Goal: Answer question/provide support: Share knowledge or assist other users

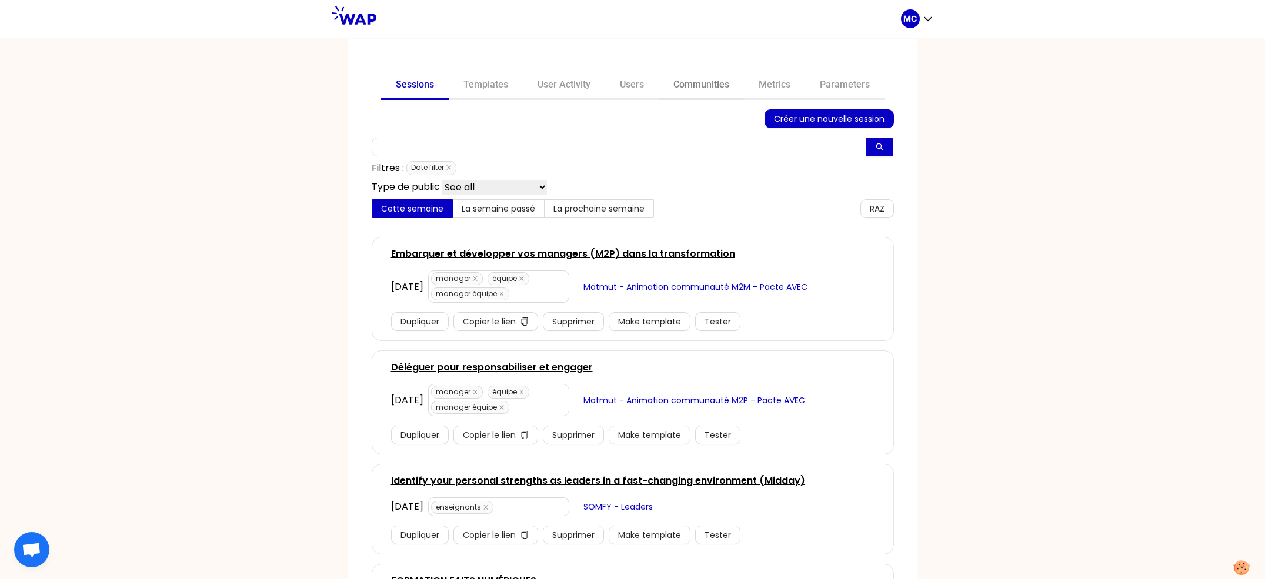
click at [695, 94] on link "Communities" at bounding box center [701, 86] width 85 height 28
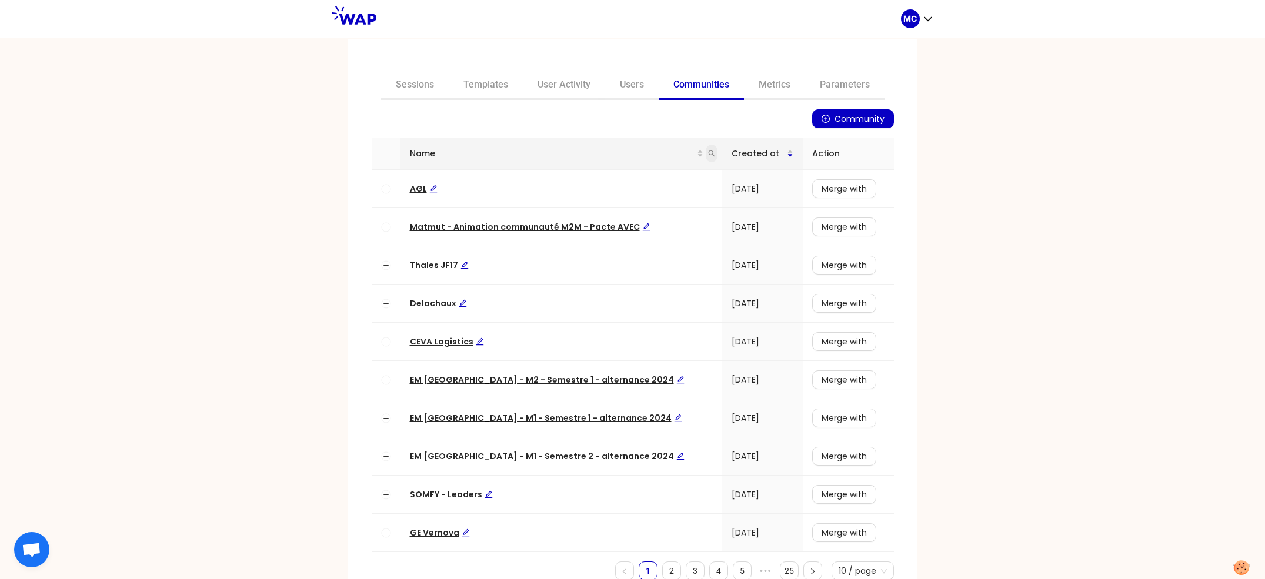
click at [708, 150] on icon "search" at bounding box center [711, 153] width 7 height 7
type input "dir"
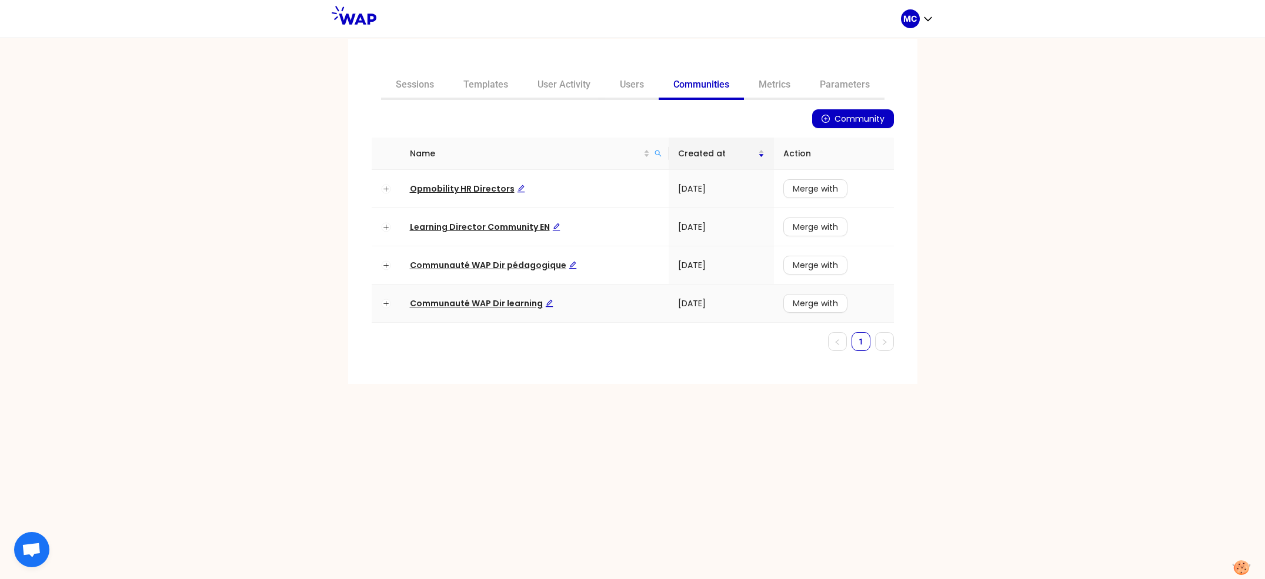
click at [471, 306] on span "Communauté WAP Dir learning" at bounding box center [482, 304] width 144 height 12
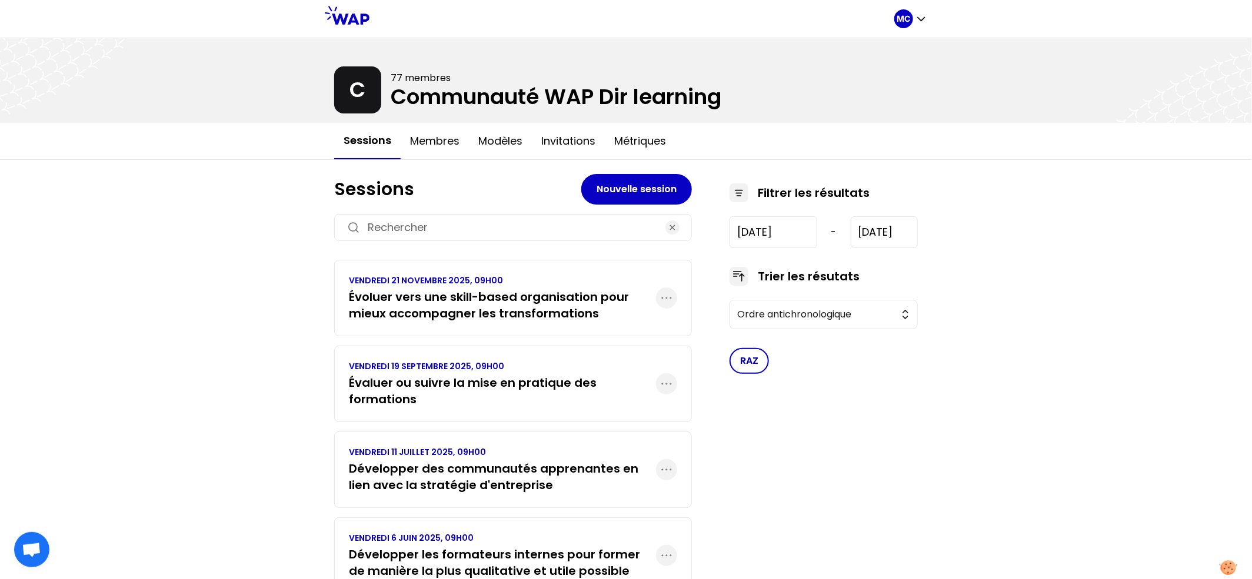
click at [501, 380] on h3 "Évaluer ou suivre la mise en pratique des formations" at bounding box center [502, 391] width 307 height 33
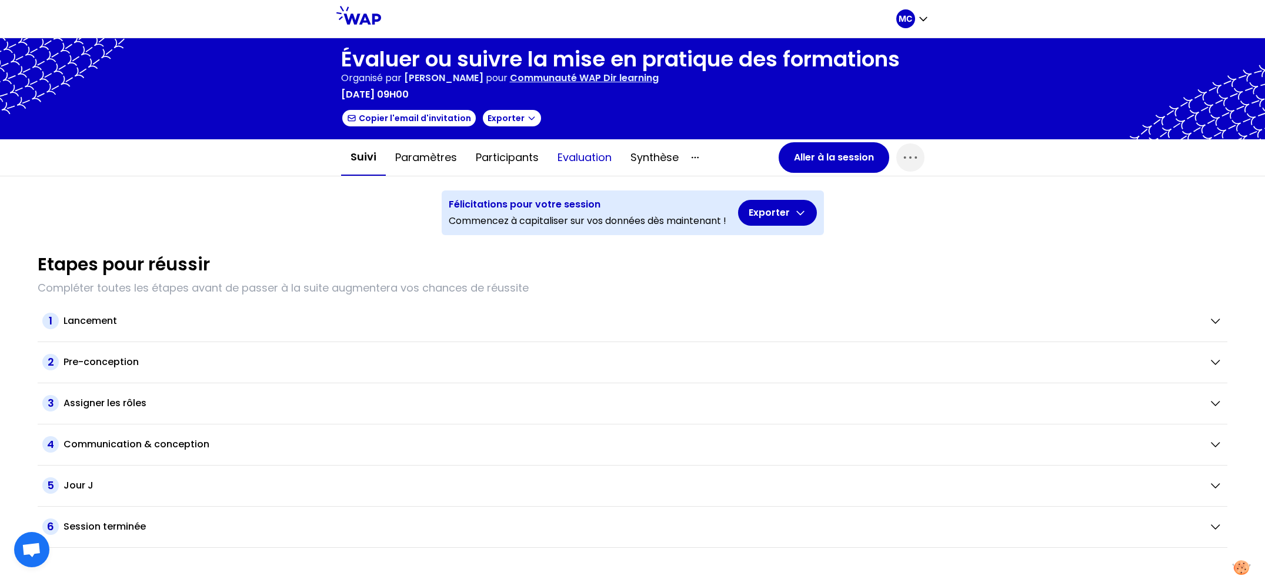
click at [599, 168] on button "Evaluation" at bounding box center [584, 157] width 73 height 35
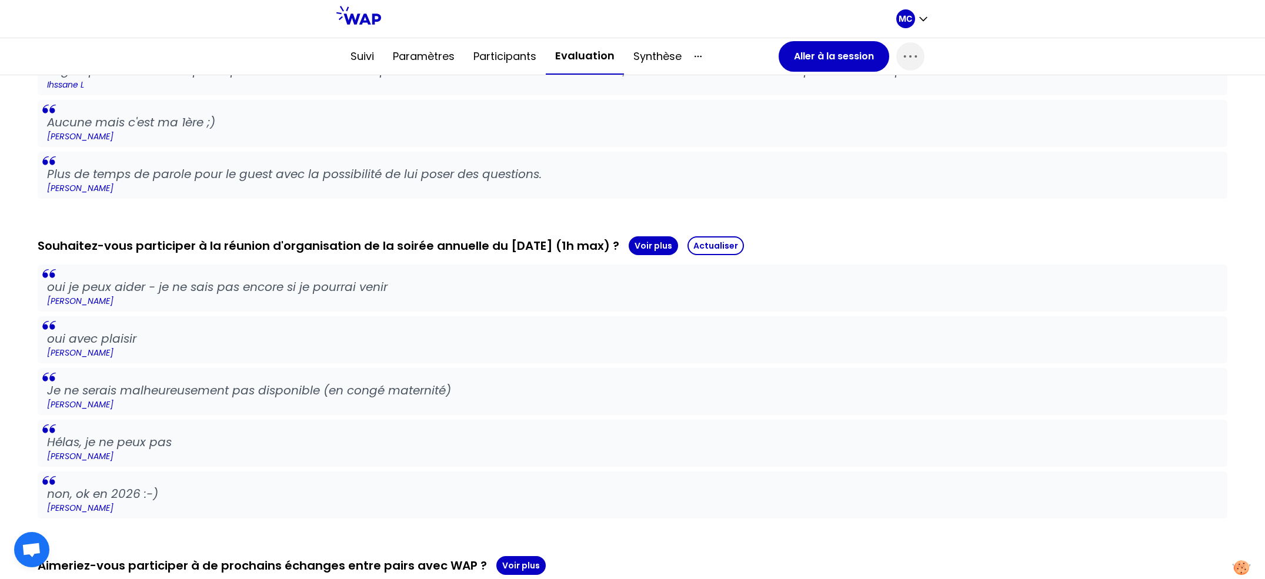
scroll to position [754, 0]
click at [662, 236] on button "Voir plus" at bounding box center [653, 245] width 49 height 19
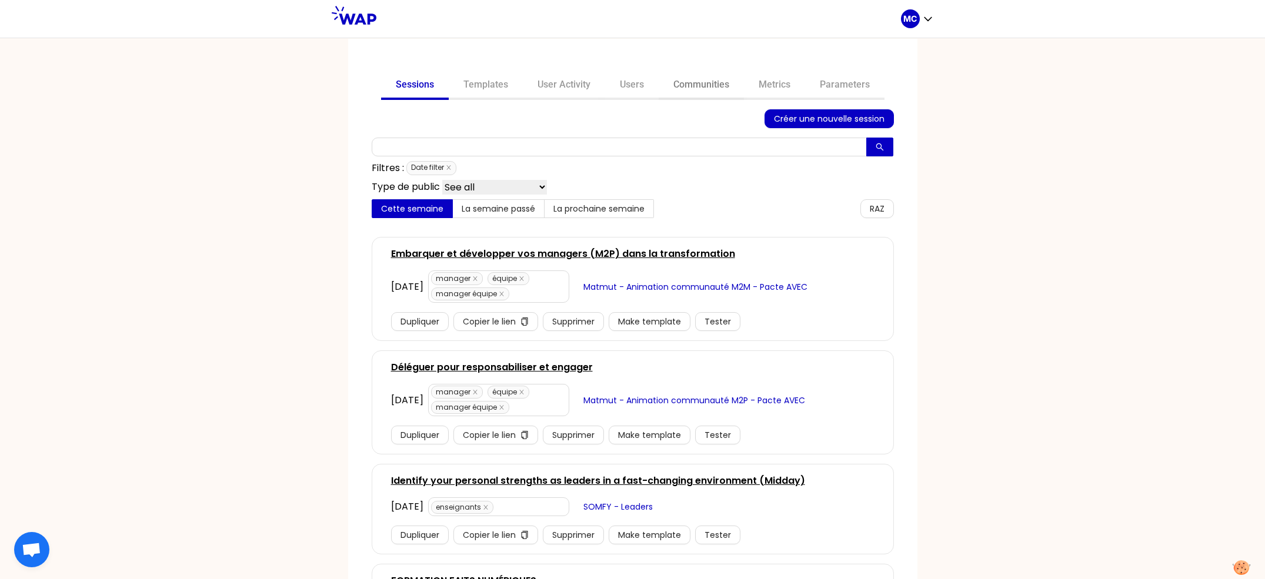
click at [700, 79] on link "Communities" at bounding box center [701, 86] width 85 height 28
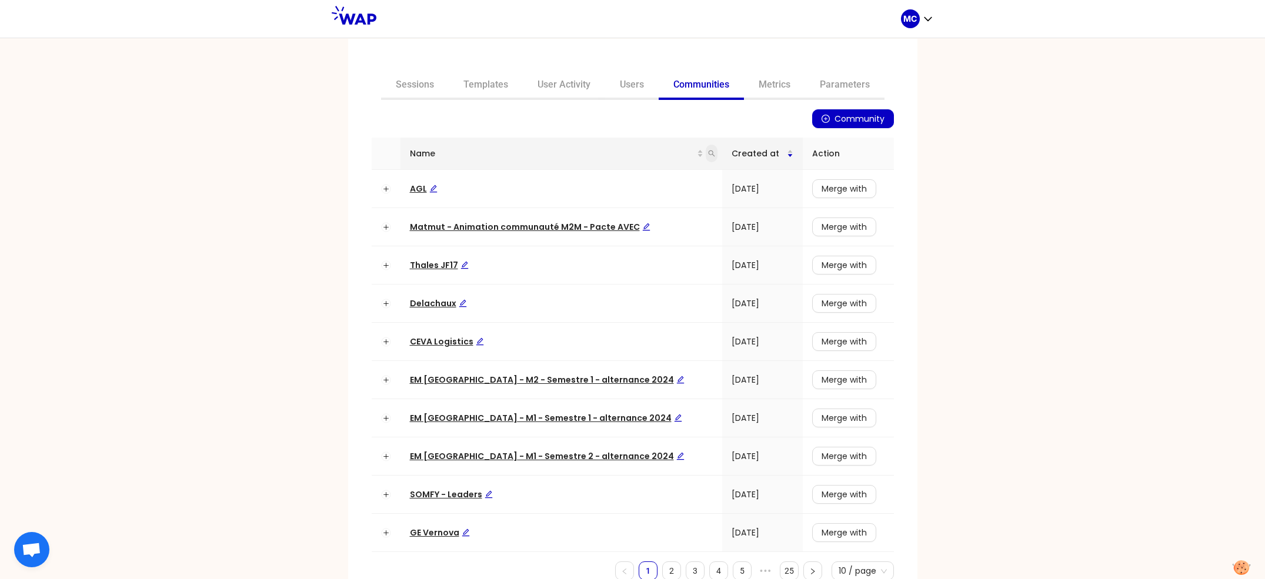
click at [708, 154] on icon "search" at bounding box center [711, 153] width 7 height 7
type input "dir"
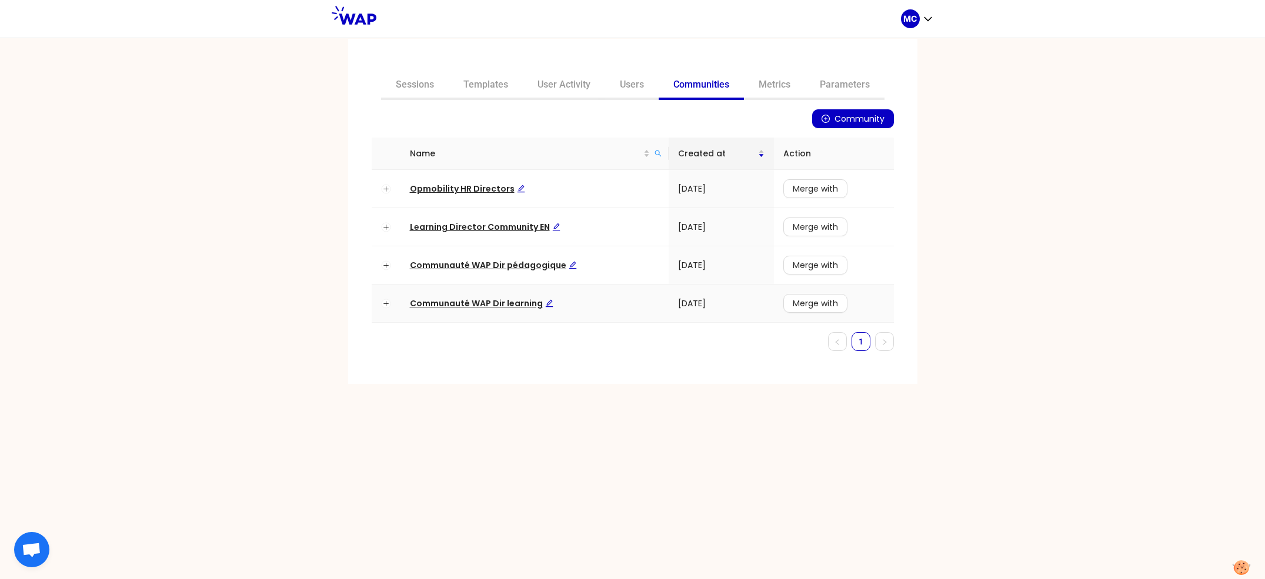
click at [512, 301] on span "Communauté WAP Dir learning" at bounding box center [482, 304] width 144 height 12
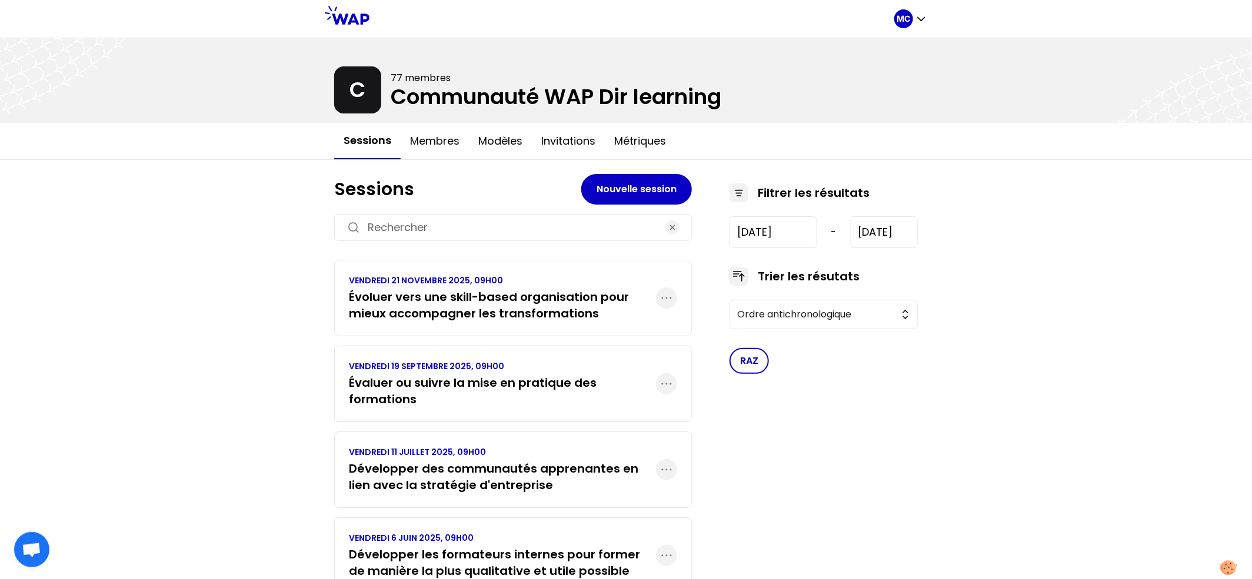
click at [446, 372] on p "VENDREDI 19 SEPTEMBRE 2025, 09H00" at bounding box center [502, 367] width 307 height 12
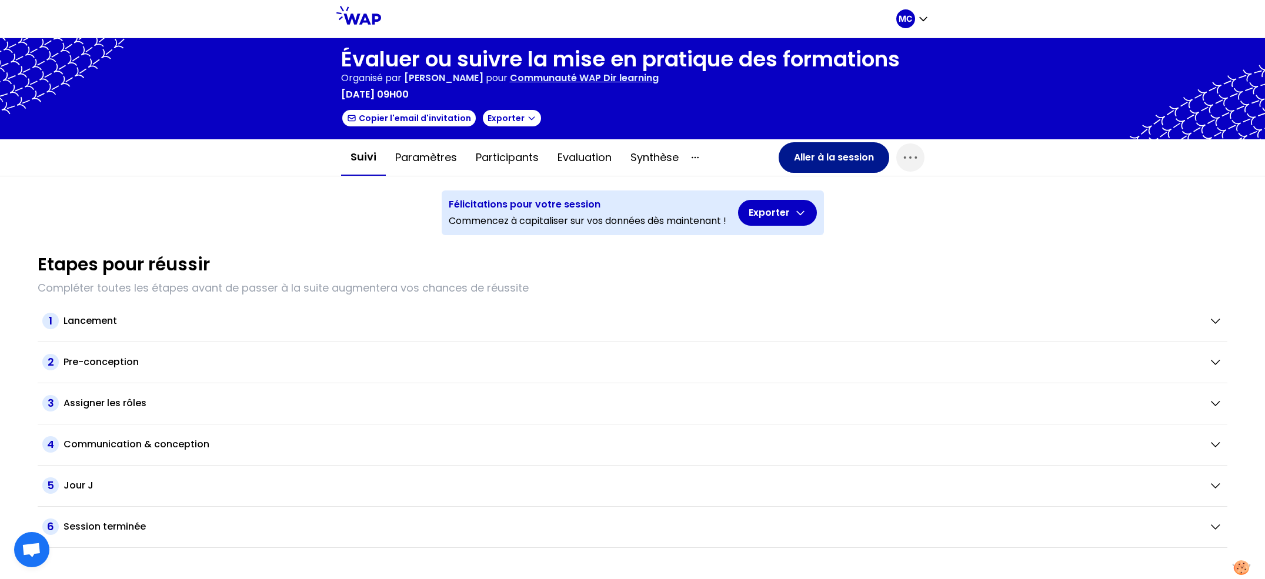
click at [798, 166] on button "Aller à la session" at bounding box center [834, 157] width 111 height 31
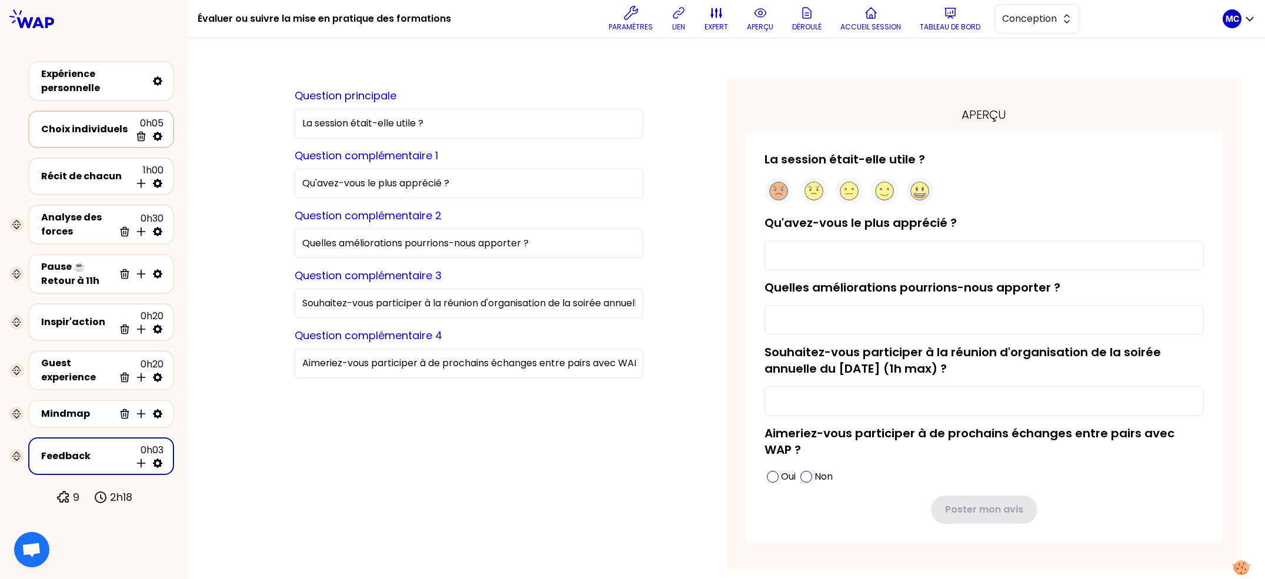
click at [81, 122] on div "Choix individuels" at bounding box center [85, 129] width 89 height 14
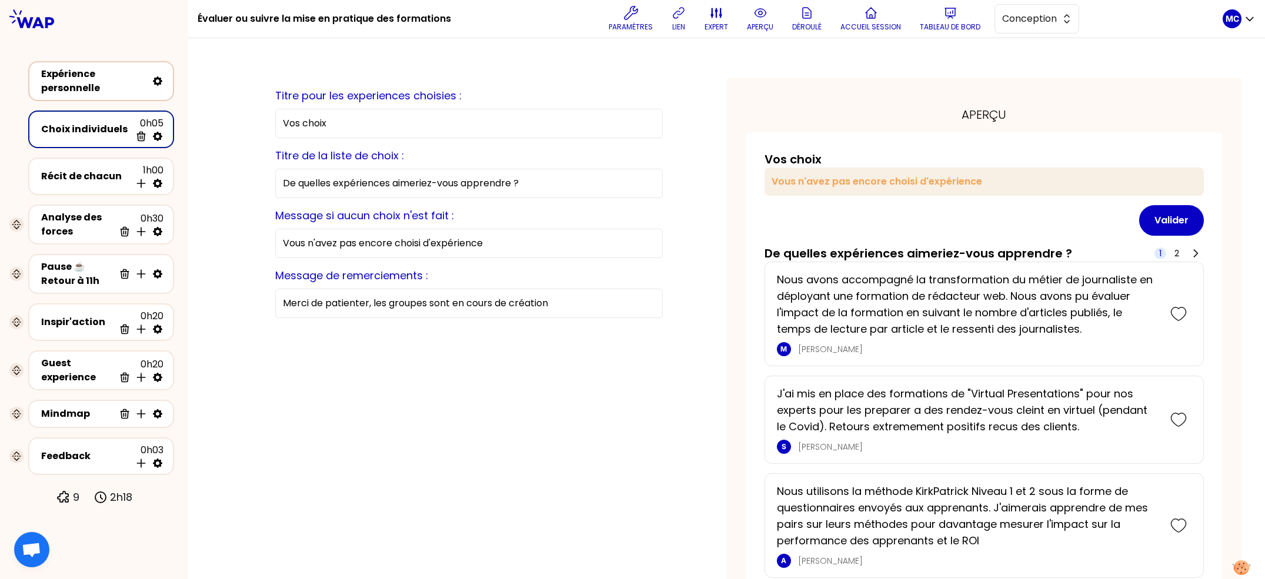
click at [91, 86] on div "Expérience personnelle" at bounding box center [94, 81] width 106 height 28
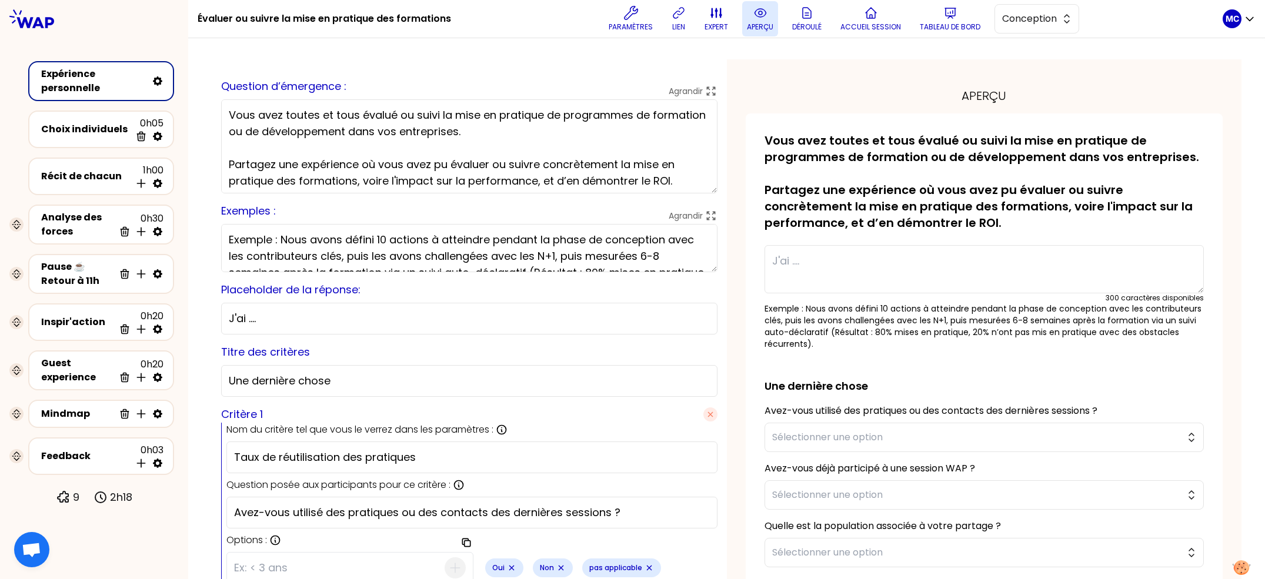
click at [751, 24] on p "aperçu" at bounding box center [760, 26] width 26 height 9
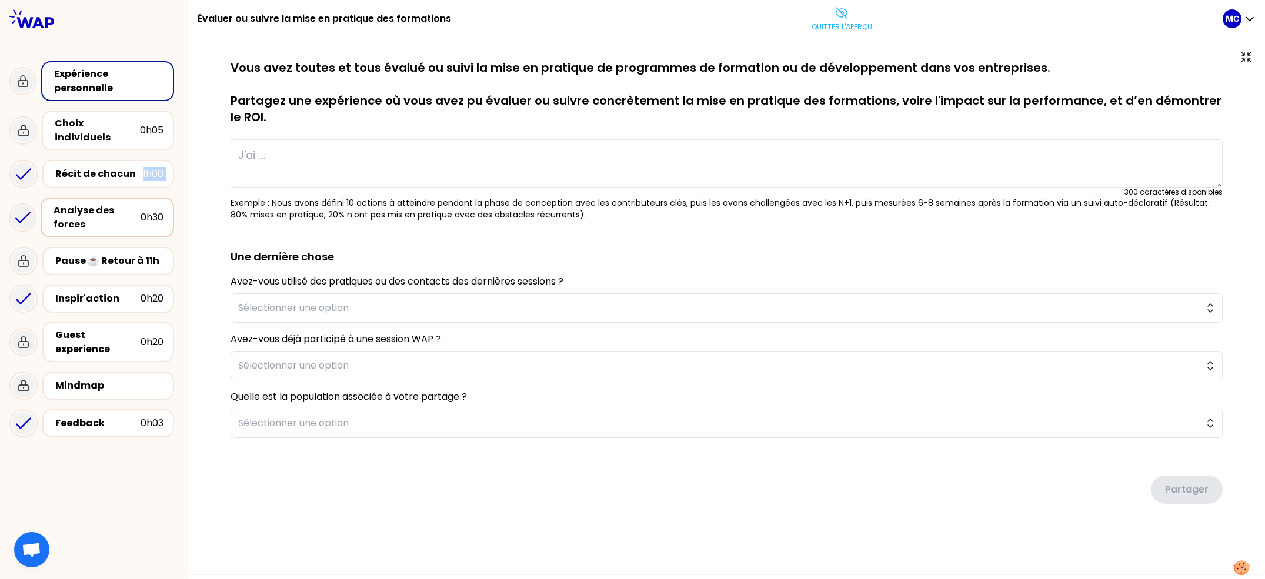
drag, startPoint x: 101, startPoint y: 182, endPoint x: 99, endPoint y: 189, distance: 7.3
click at [101, 187] on div "Expérience personnelle Choix individuels 0h05 Récit de chacun 1h00 Analyse des …" at bounding box center [94, 249] width 188 height 386
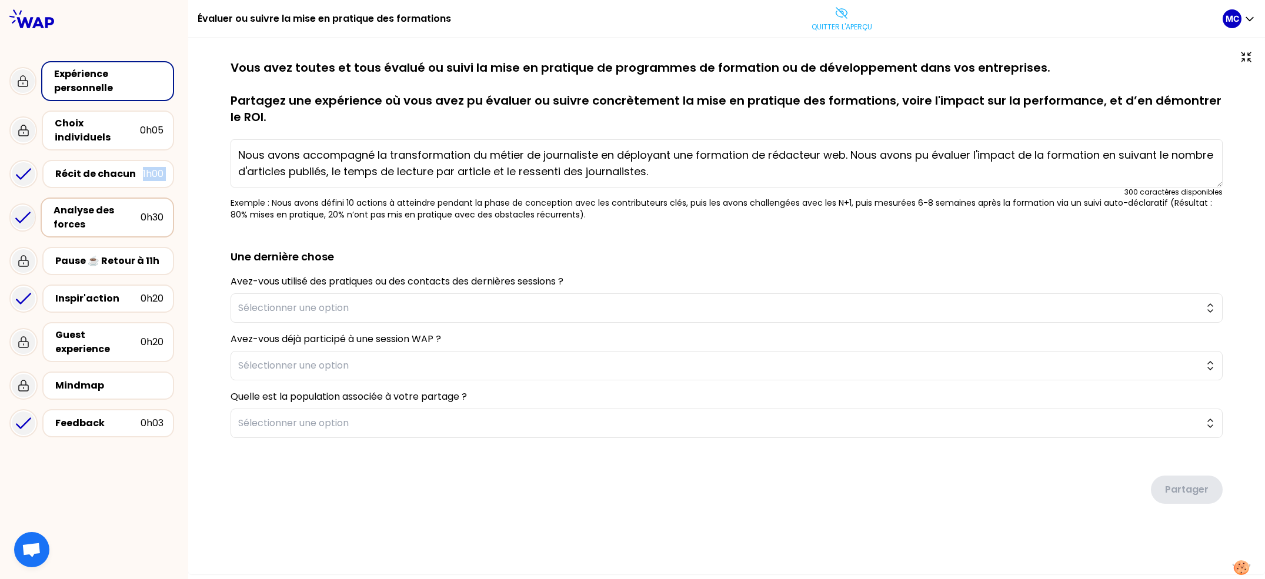
click at [99, 204] on div "Analyse des forces" at bounding box center [97, 218] width 87 height 28
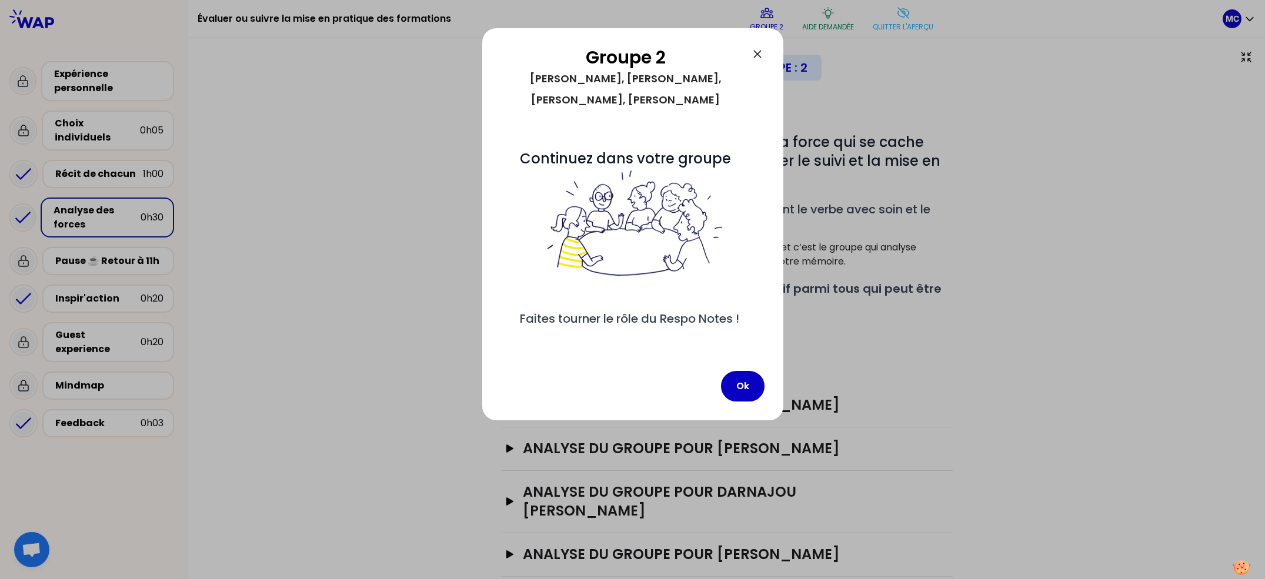
click at [764, 394] on div "Ok" at bounding box center [743, 386] width 44 height 31
drag, startPoint x: 754, startPoint y: 402, endPoint x: 962, endPoint y: 136, distance: 336.9
click at [754, 402] on button "Ok" at bounding box center [743, 386] width 44 height 31
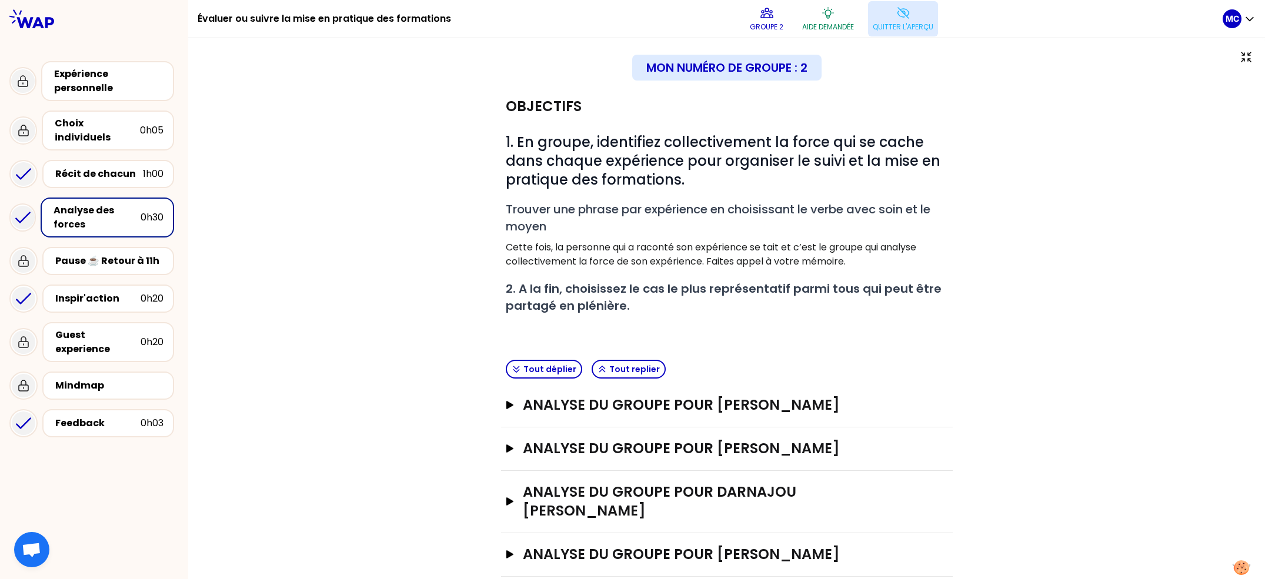
click at [905, 27] on p "Quitter l'aperçu" at bounding box center [903, 26] width 61 height 9
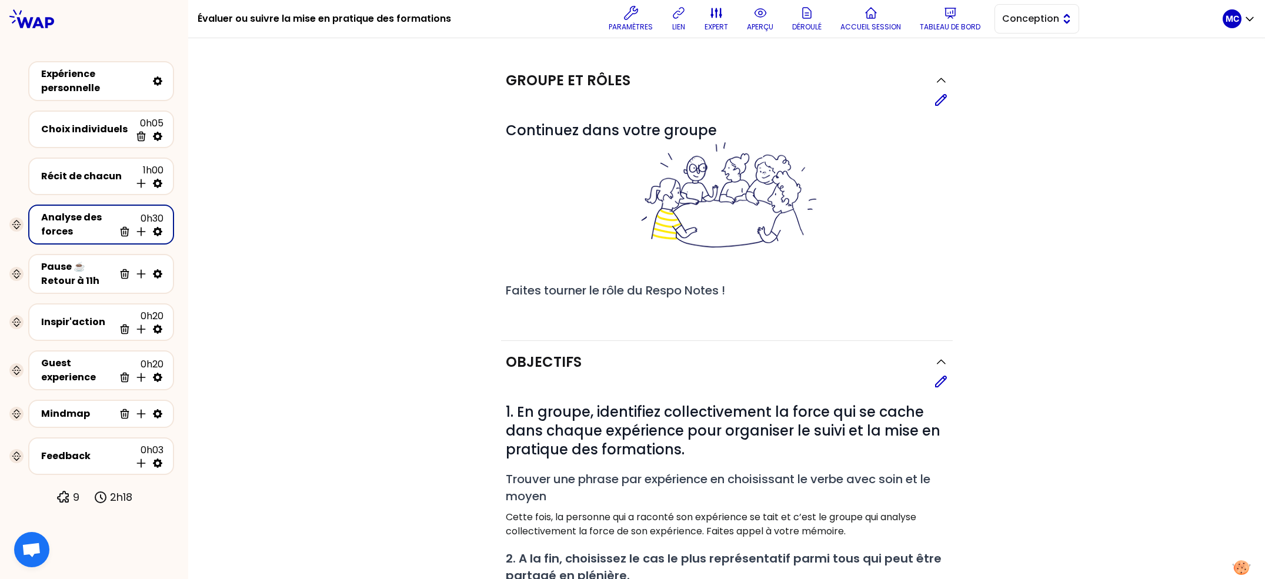
click at [1049, 24] on span "Conception" at bounding box center [1028, 19] width 53 height 14
click at [1028, 76] on li "Facilitation" at bounding box center [1037, 67] width 84 height 19
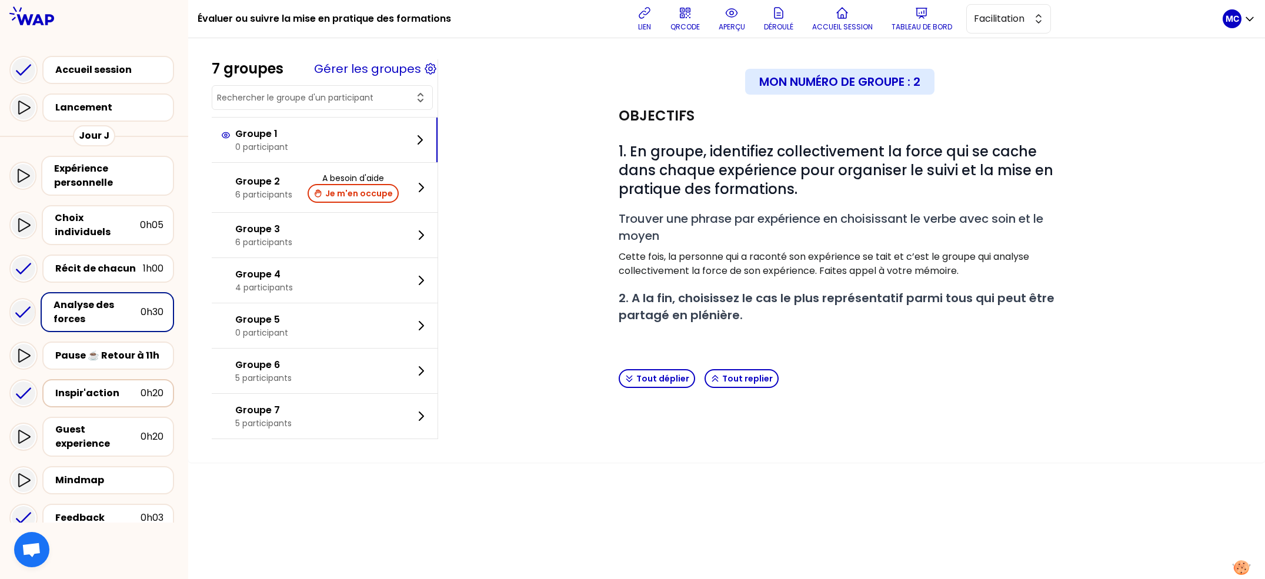
click at [101, 386] on div "Inspir'action" at bounding box center [97, 393] width 85 height 14
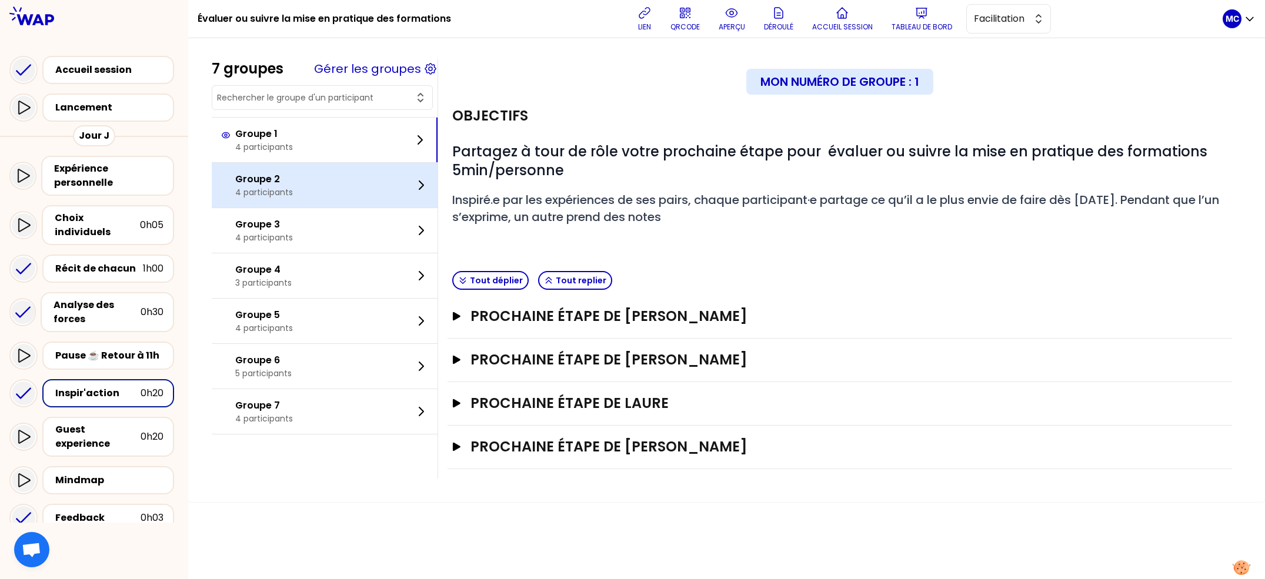
click at [376, 208] on div "Groupe 2 4 participants" at bounding box center [325, 185] width 226 height 45
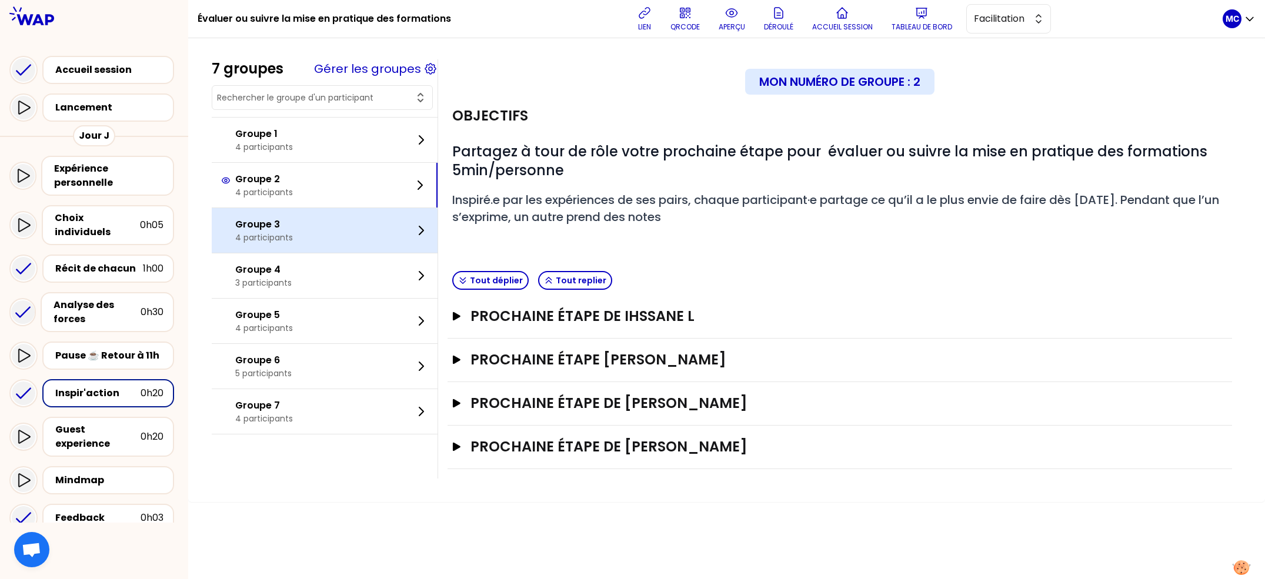
click at [367, 220] on div "Groupe 3 4 participants" at bounding box center [325, 230] width 226 height 45
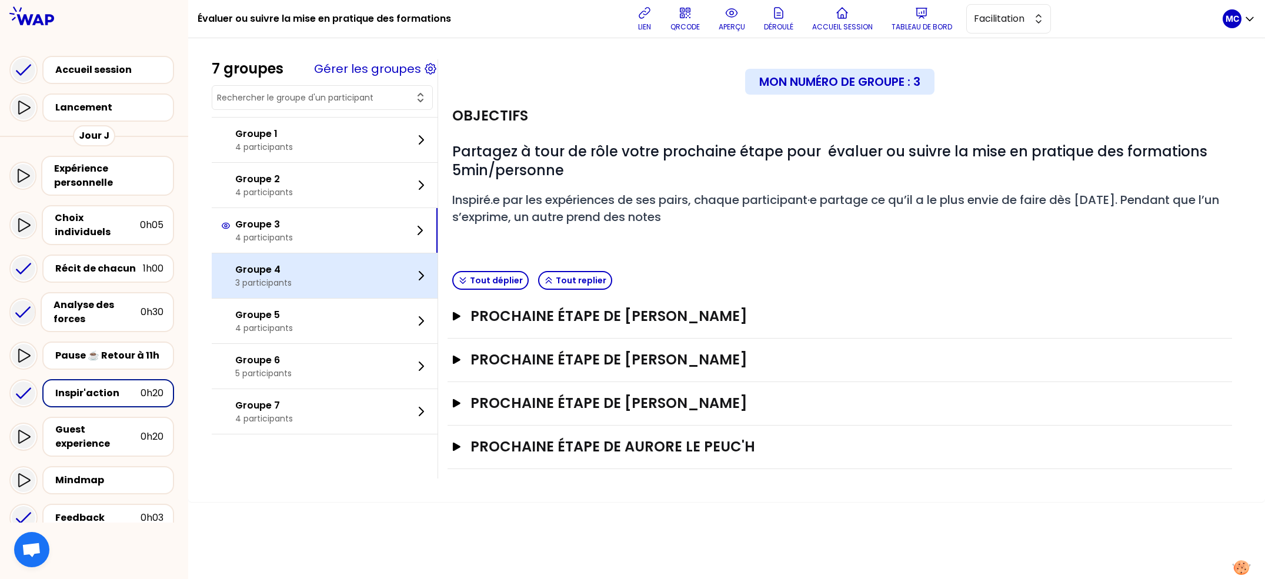
click at [371, 281] on div "Groupe 4 3 participants" at bounding box center [325, 276] width 226 height 45
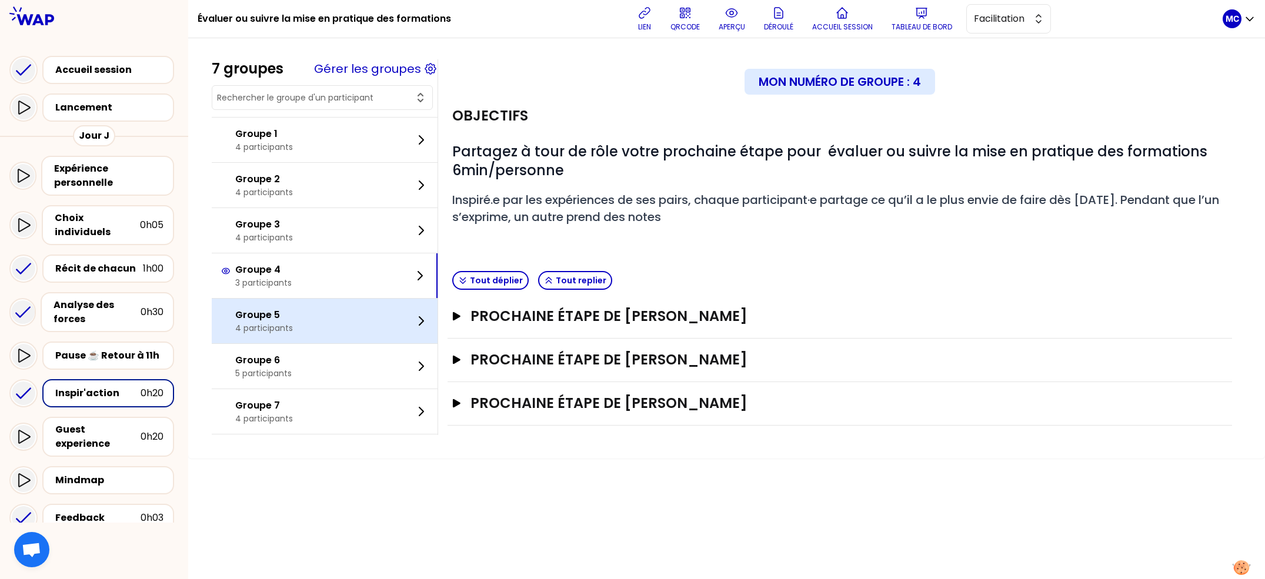
click at [371, 317] on div "Groupe 5 4 participants" at bounding box center [325, 321] width 226 height 45
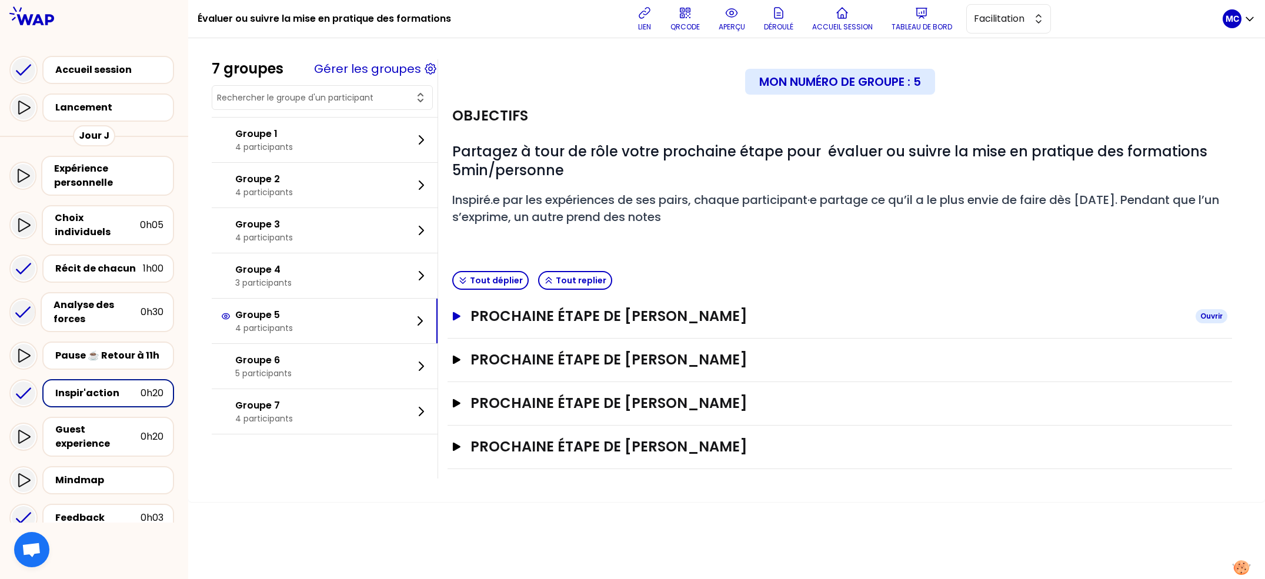
click at [638, 309] on h3 "Prochaine étape de LAURENCE LERAY" at bounding box center [829, 316] width 716 height 19
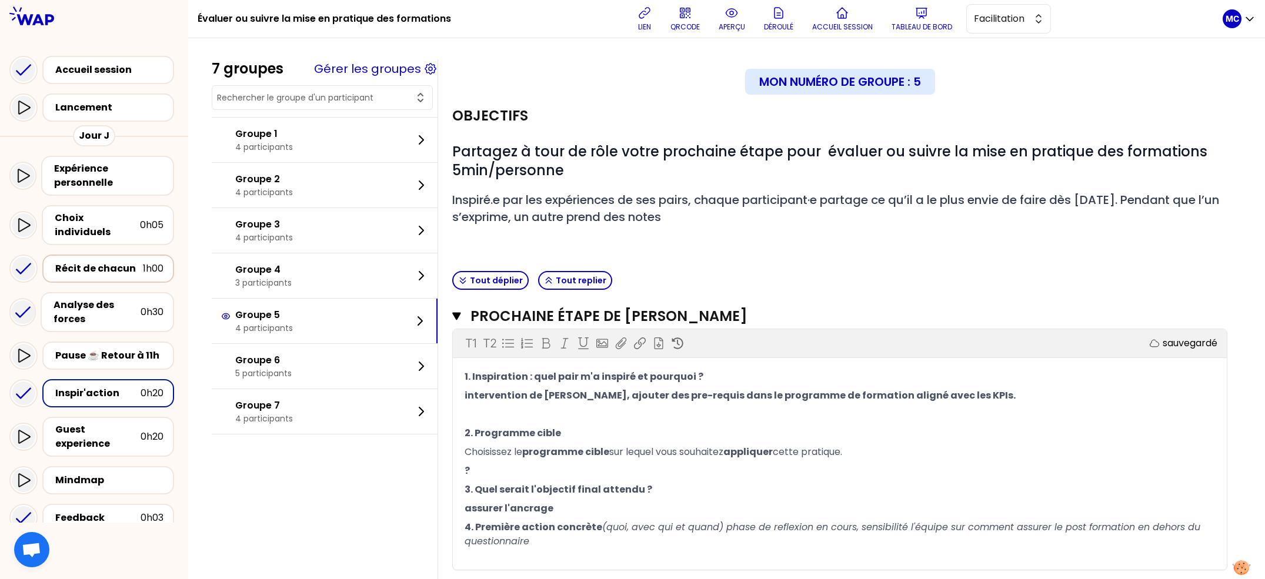
click at [94, 262] on div "Récit de chacun" at bounding box center [99, 269] width 88 height 14
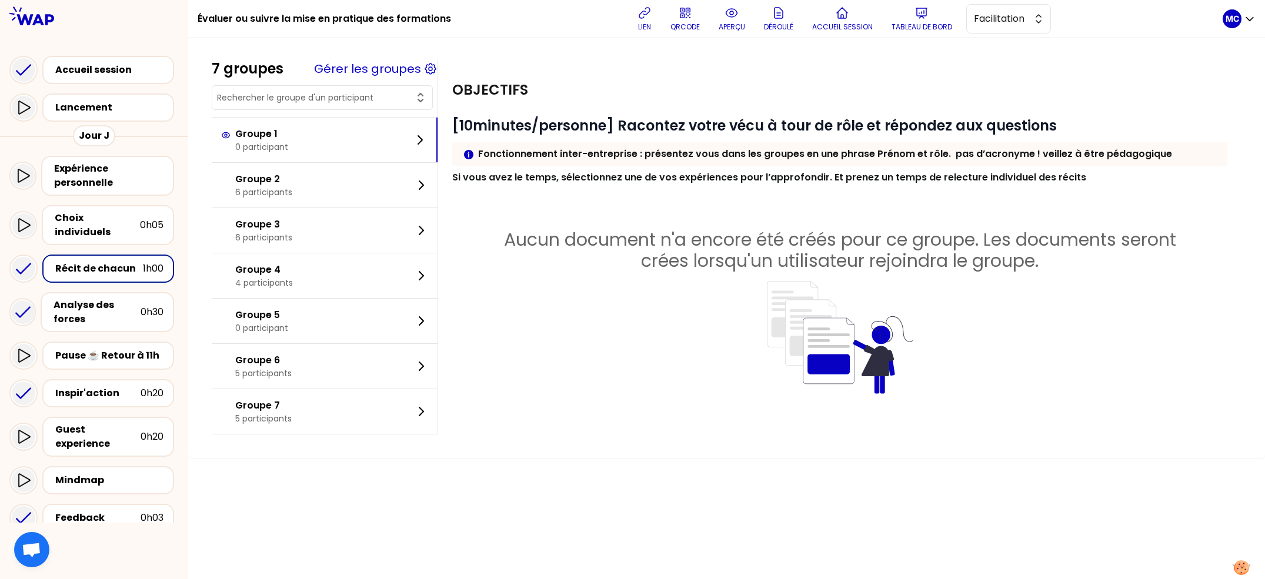
click at [356, 190] on div "Groupe 2 6 participants" at bounding box center [325, 185] width 226 height 45
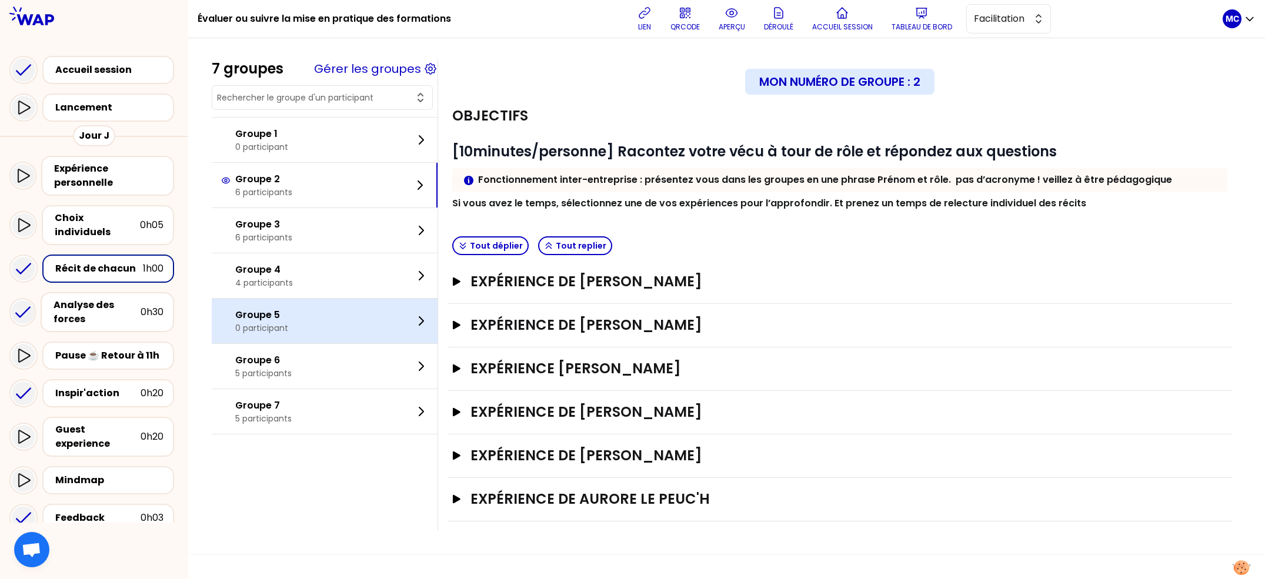
click at [318, 324] on div "Groupe 5 0 participant" at bounding box center [325, 321] width 226 height 45
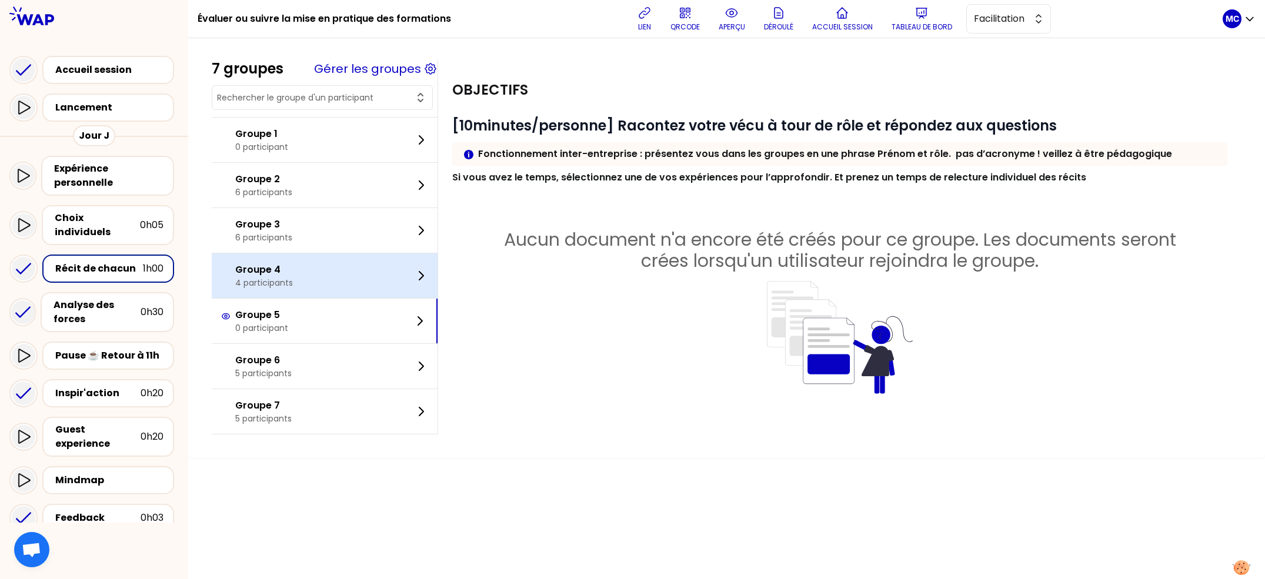
click at [339, 274] on div "Groupe 4 4 participants" at bounding box center [325, 276] width 226 height 45
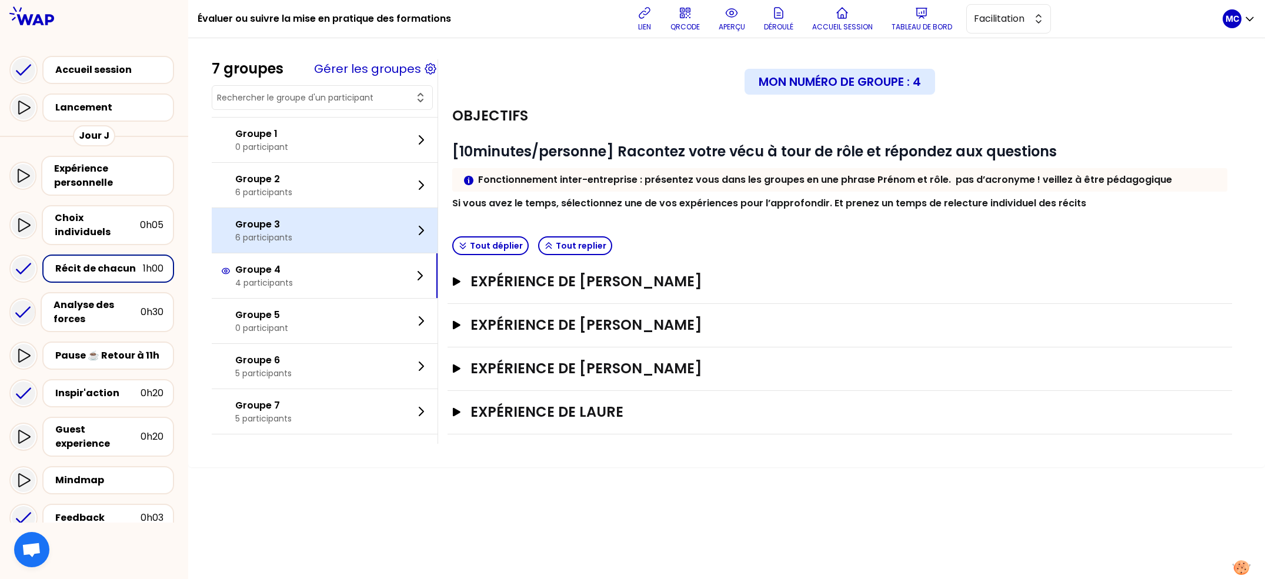
click at [364, 229] on div "Groupe 3 6 participants" at bounding box center [325, 230] width 226 height 45
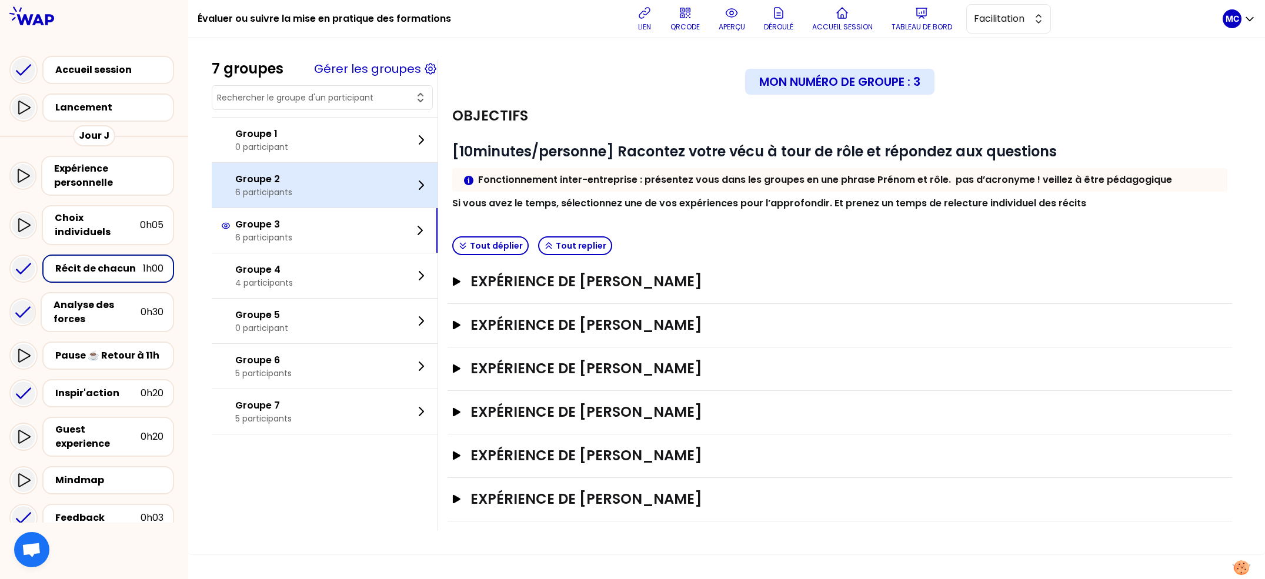
click at [335, 195] on div "Groupe 2 6 participants" at bounding box center [325, 185] width 226 height 45
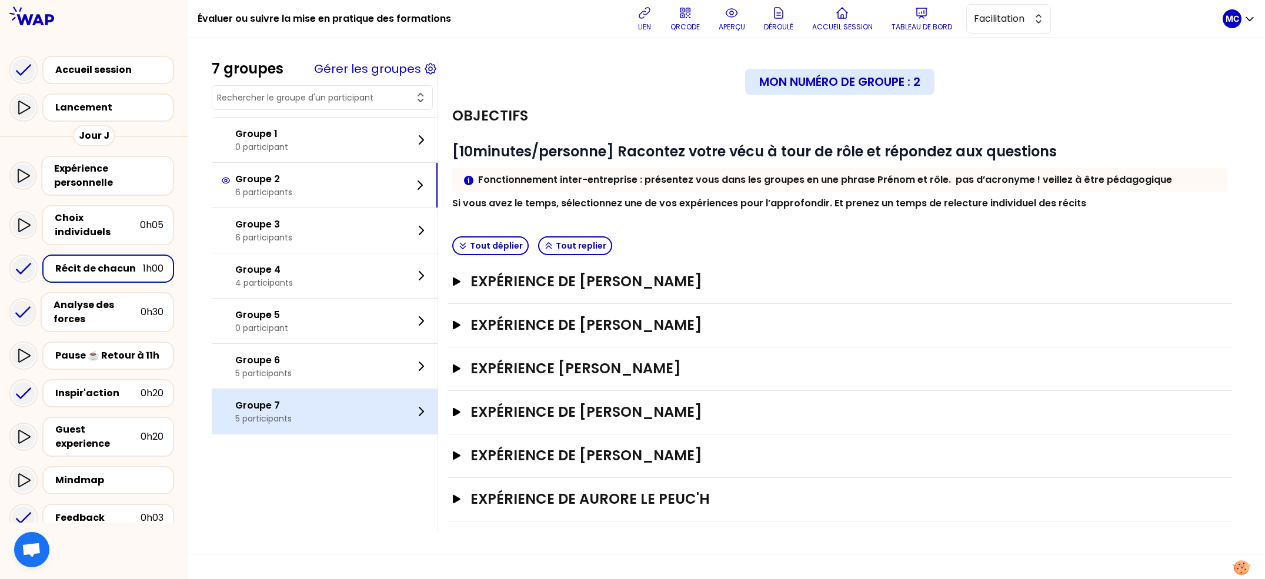
click at [334, 421] on div "Groupe 7 5 participants" at bounding box center [325, 411] width 226 height 45
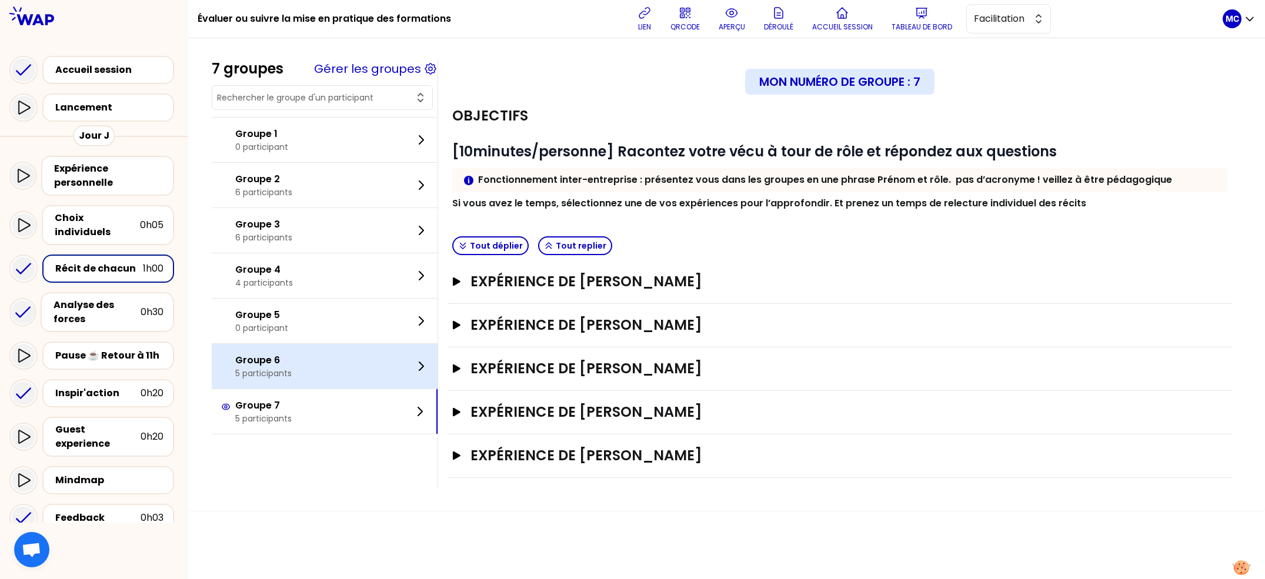
click at [336, 364] on div "Groupe 6 5 participants" at bounding box center [325, 366] width 226 height 45
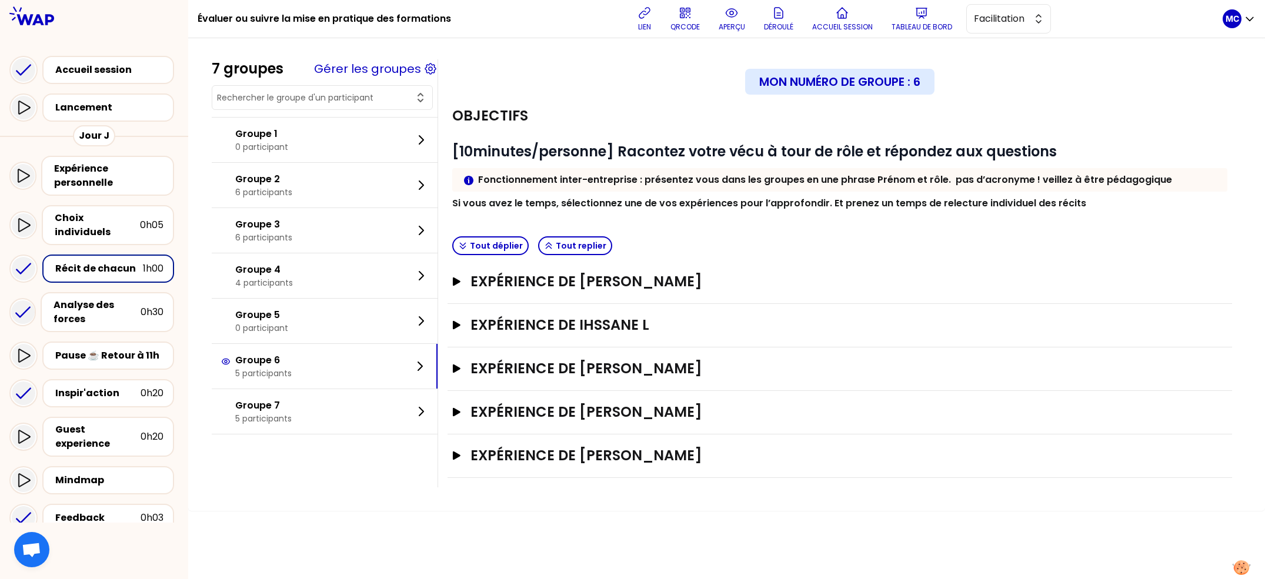
click at [652, 473] on div "Expérience de Céline CANDELOT Ouvrir" at bounding box center [840, 457] width 785 height 44
click at [701, 442] on div "Expérience de Céline CANDELOT Ouvrir" at bounding box center [840, 457] width 785 height 44
click at [694, 459] on h3 "Expérience de Céline CANDELOT" at bounding box center [829, 455] width 716 height 19
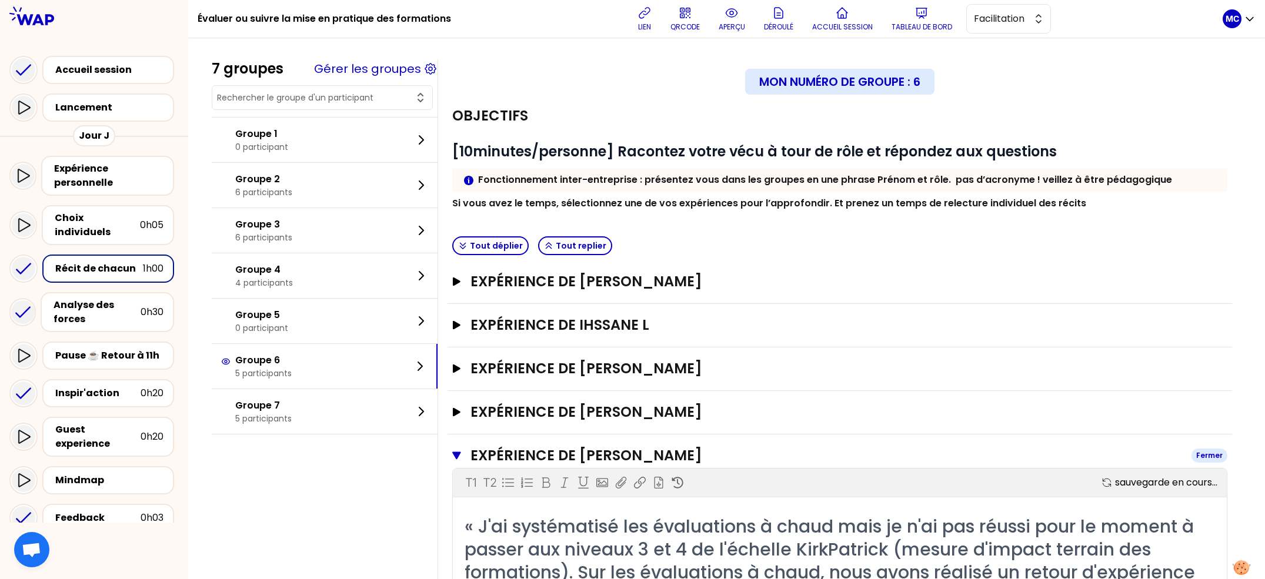
click at [695, 458] on h3 "Expérience de Céline CANDELOT" at bounding box center [827, 455] width 712 height 19
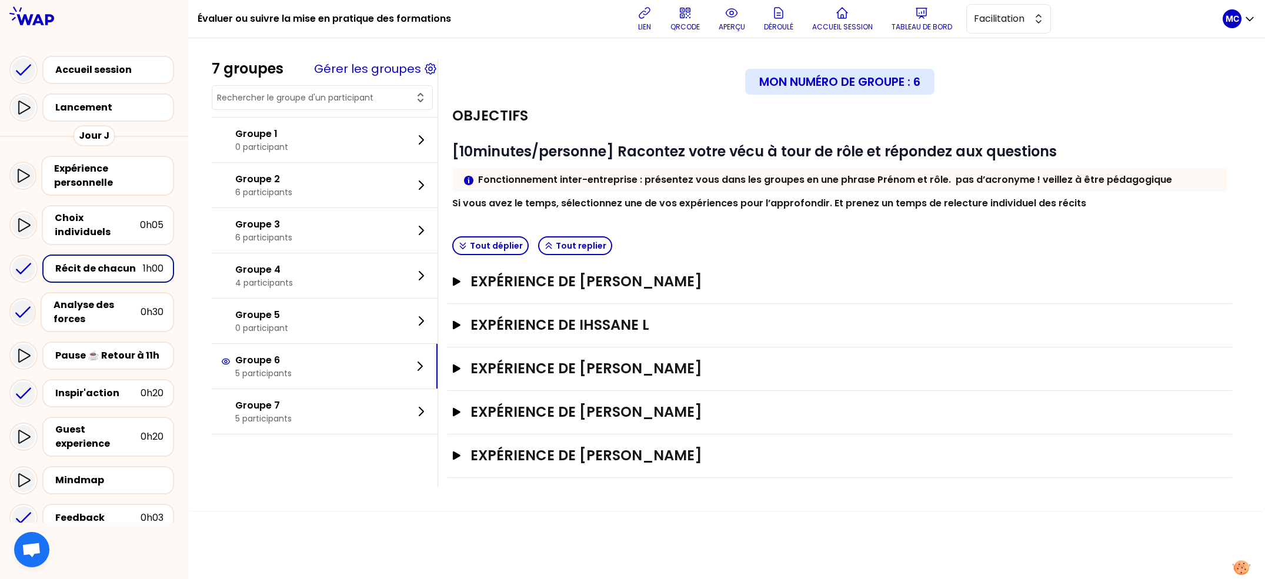
click at [105, 358] on div "Pause ☕️ Retour à 11h" at bounding box center [93, 356] width 169 height 38
click at [97, 386] on div "Inspir'action" at bounding box center [97, 393] width 85 height 14
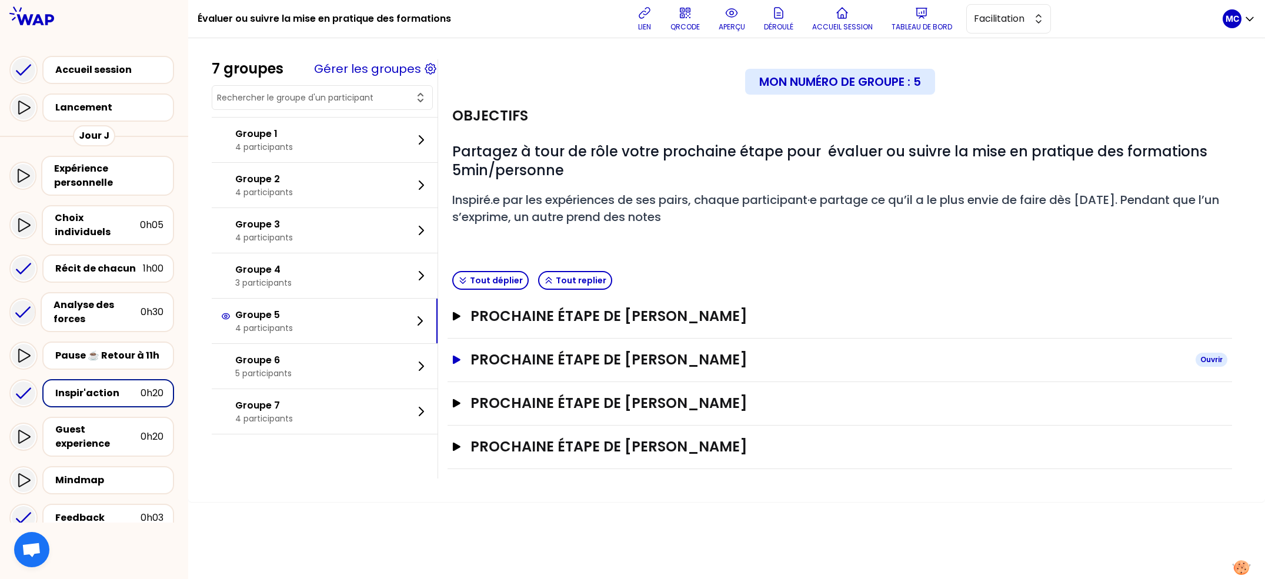
click at [647, 365] on h3 "Prochaine étape de Agnes Letorey" at bounding box center [829, 360] width 716 height 19
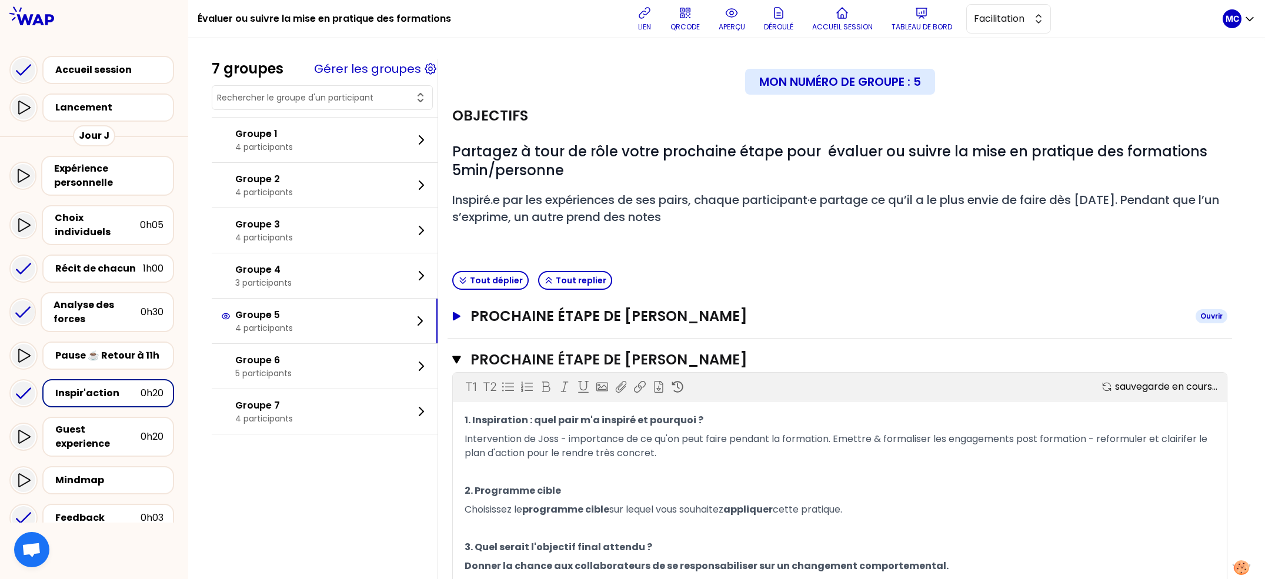
click at [700, 324] on h3 "Prochaine étape de LAURENCE LERAY" at bounding box center [829, 316] width 716 height 19
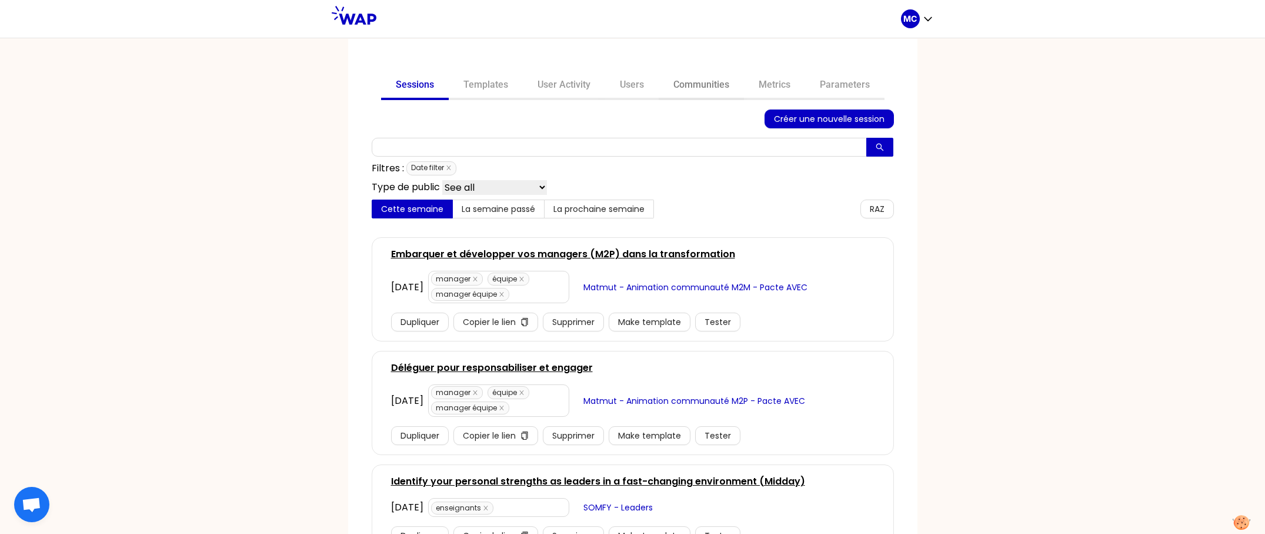
click at [712, 76] on link "Communities" at bounding box center [701, 86] width 85 height 28
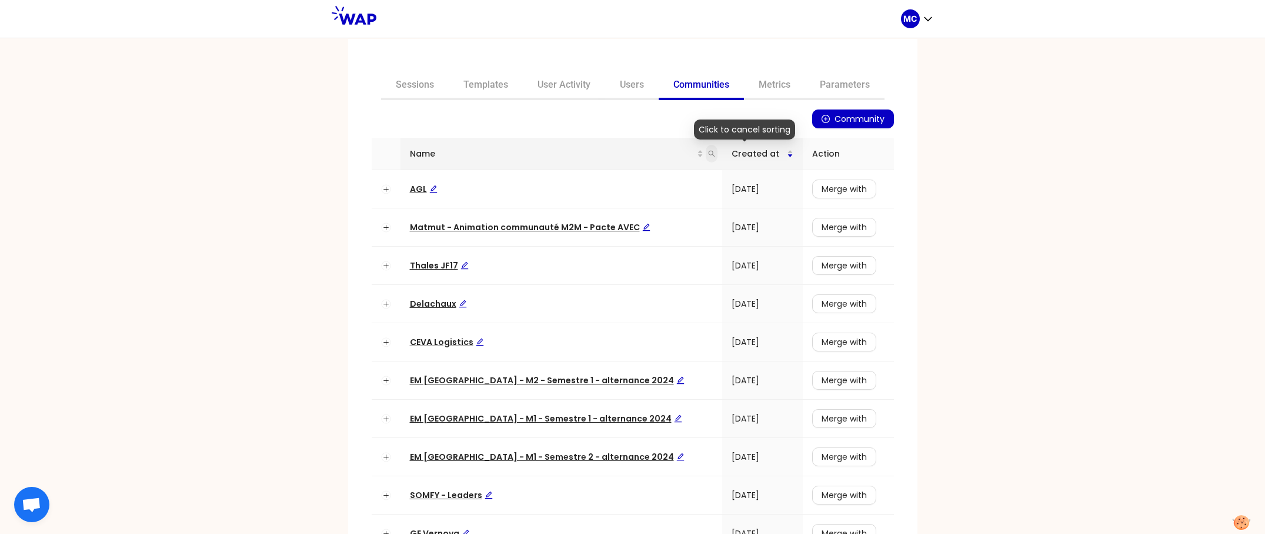
click at [708, 152] on icon "search" at bounding box center [711, 153] width 7 height 7
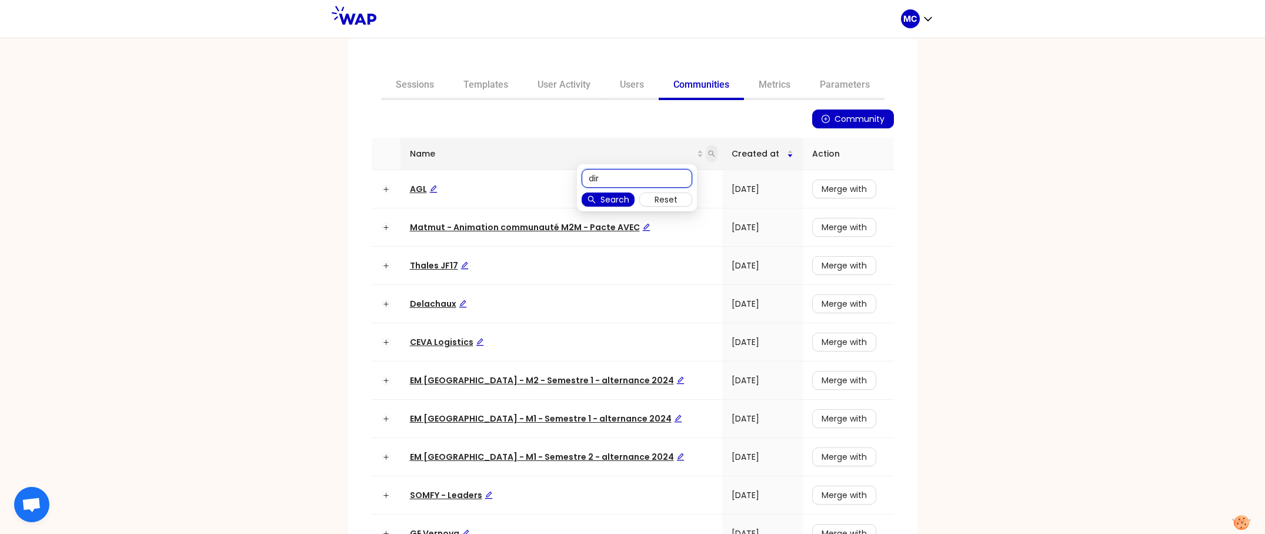
type input "dir"
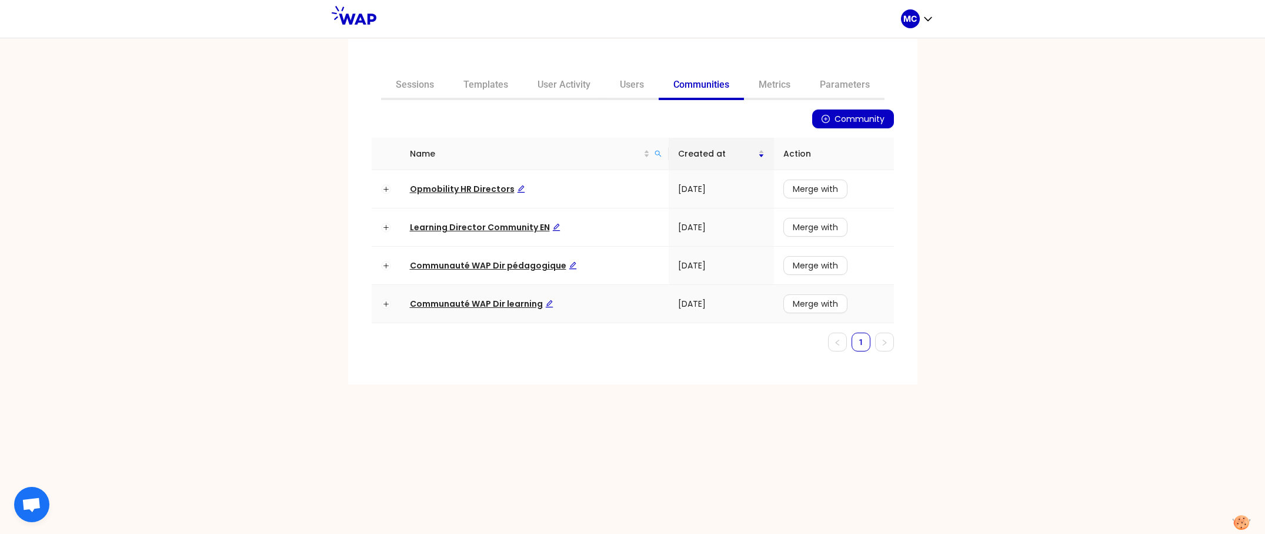
click at [473, 296] on td "Communauté WAP Dir learning" at bounding box center [535, 304] width 268 height 38
click at [473, 298] on span "Communauté WAP Dir learning" at bounding box center [482, 304] width 144 height 12
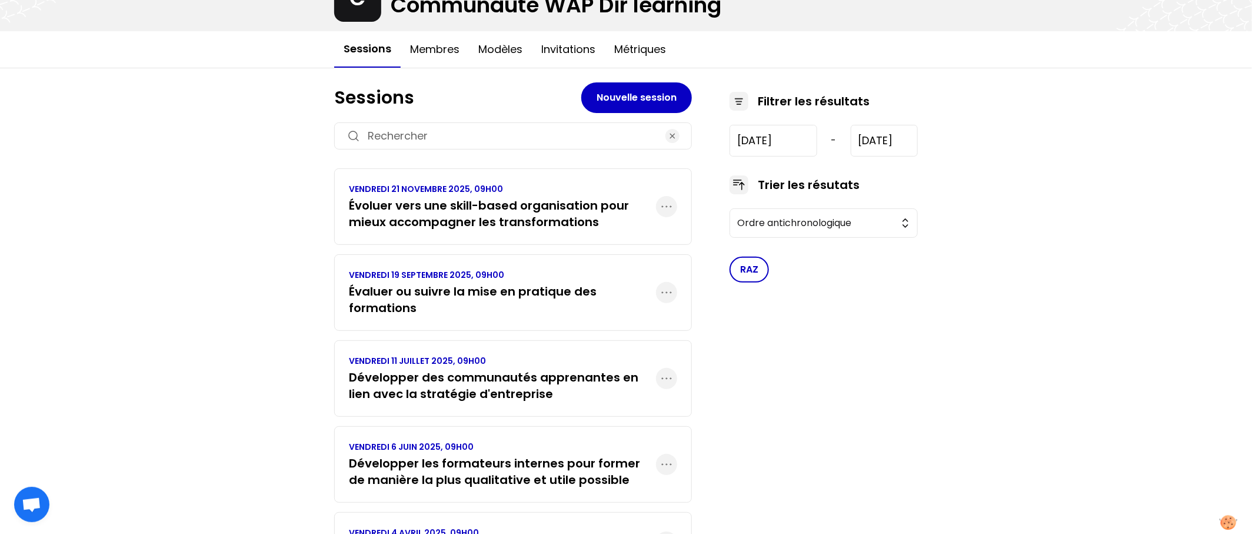
scroll to position [208, 0]
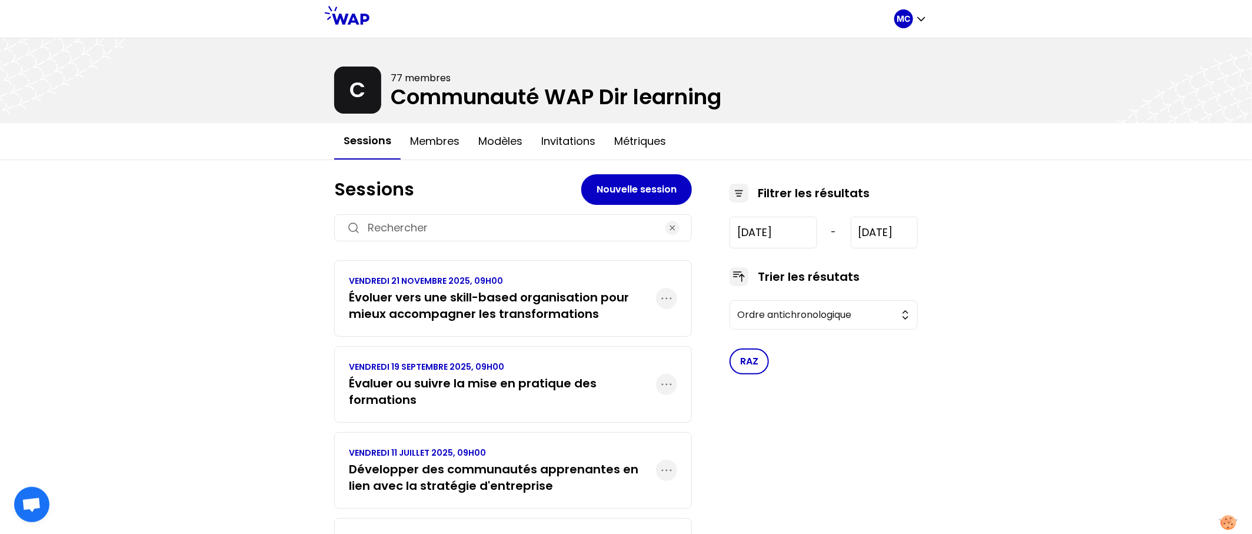
scroll to position [159, 0]
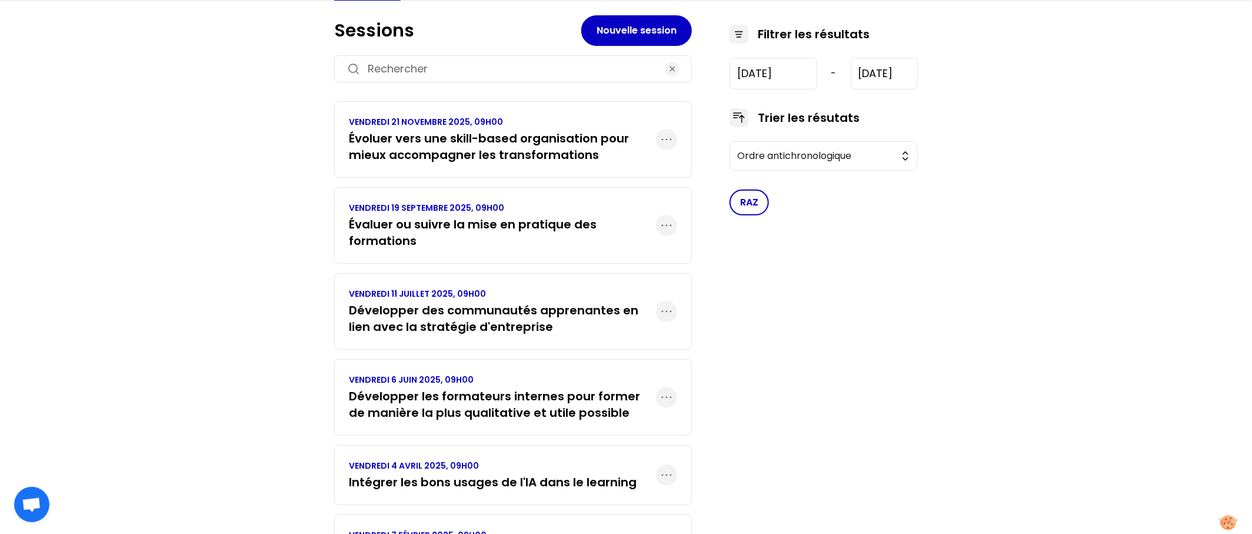
click at [408, 318] on h3 "Développer des communautés apprenantes en lien avec la stratégie d'entreprise" at bounding box center [502, 318] width 307 height 33
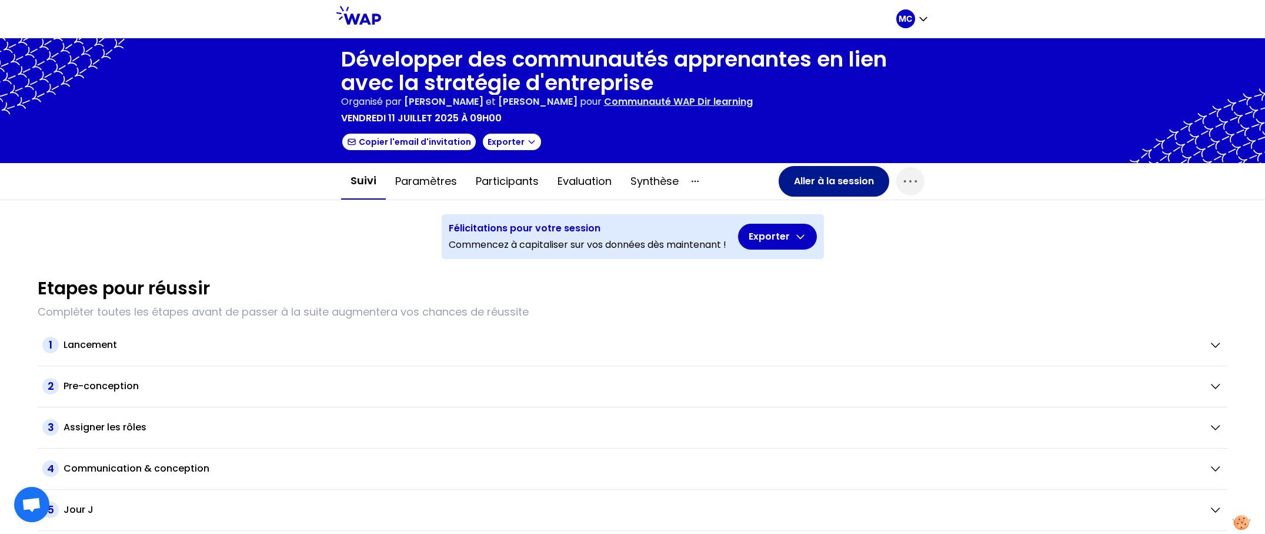
click at [848, 188] on button "Aller à la session" at bounding box center [834, 181] width 111 height 31
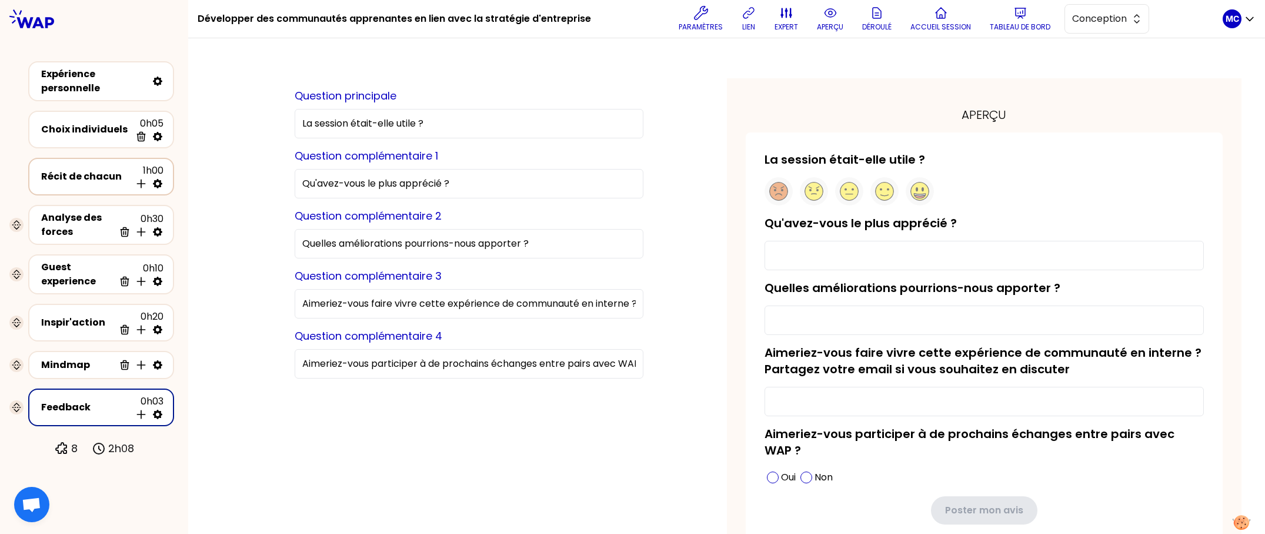
click at [75, 170] on div "Récit de chacun" at bounding box center [85, 176] width 89 height 14
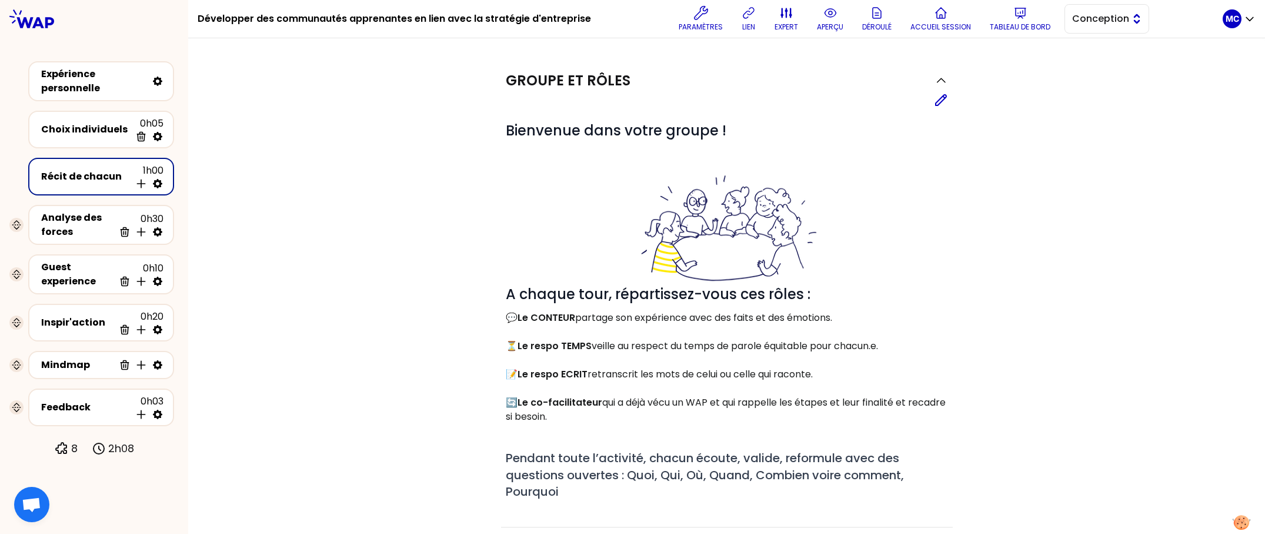
click at [1088, 24] on span "Conception" at bounding box center [1098, 19] width 53 height 14
click at [1079, 61] on li "Facilitation" at bounding box center [1107, 67] width 84 height 19
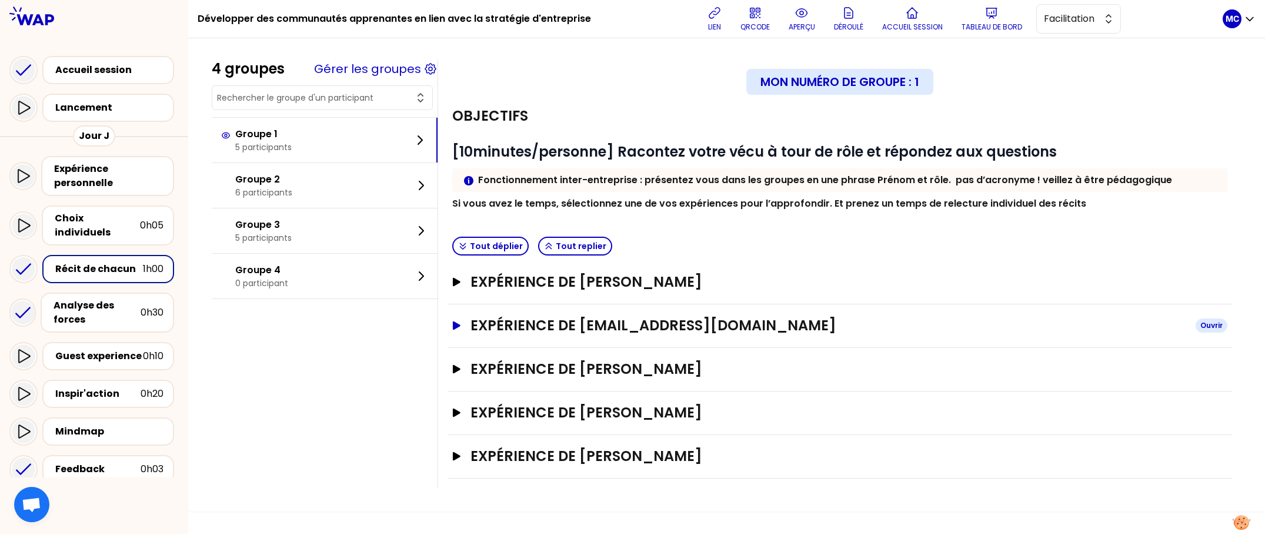
click at [647, 330] on h3 "Expérience de [EMAIL_ADDRESS][DOMAIN_NAME]" at bounding box center [829, 325] width 716 height 19
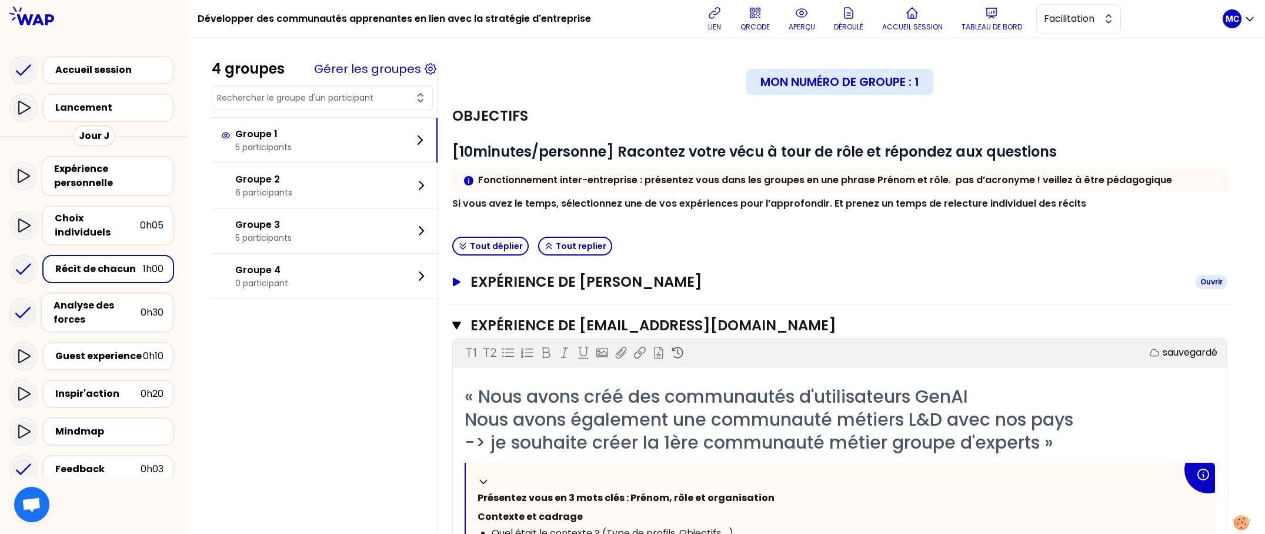
click at [678, 281] on h3 "Expérience de [PERSON_NAME]" at bounding box center [829, 281] width 716 height 19
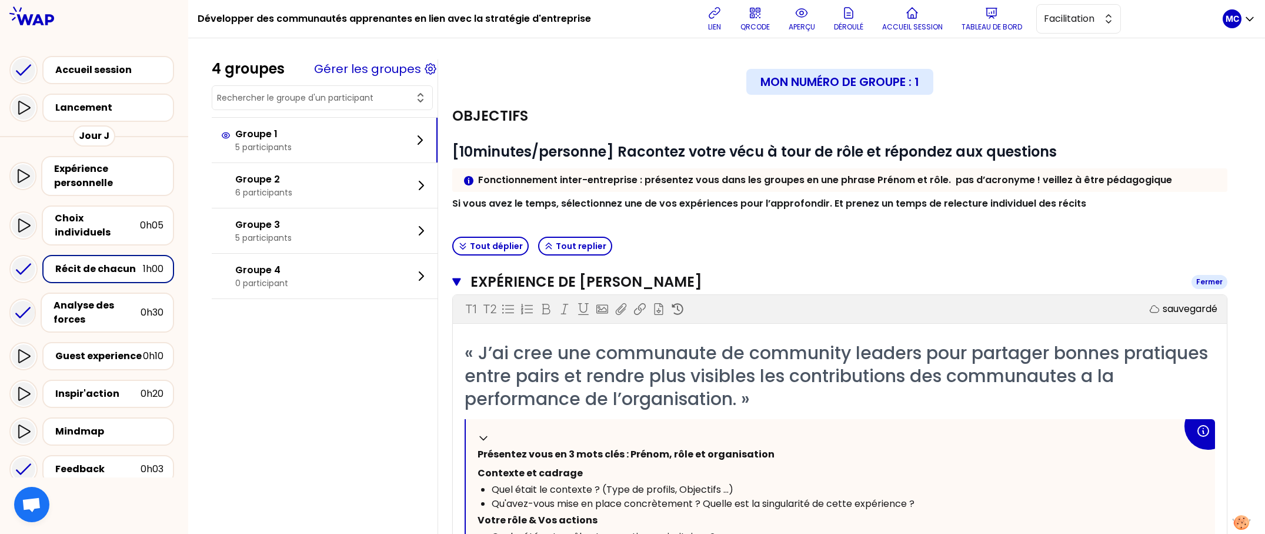
click at [678, 281] on h3 "Expérience de [PERSON_NAME]" at bounding box center [827, 281] width 712 height 19
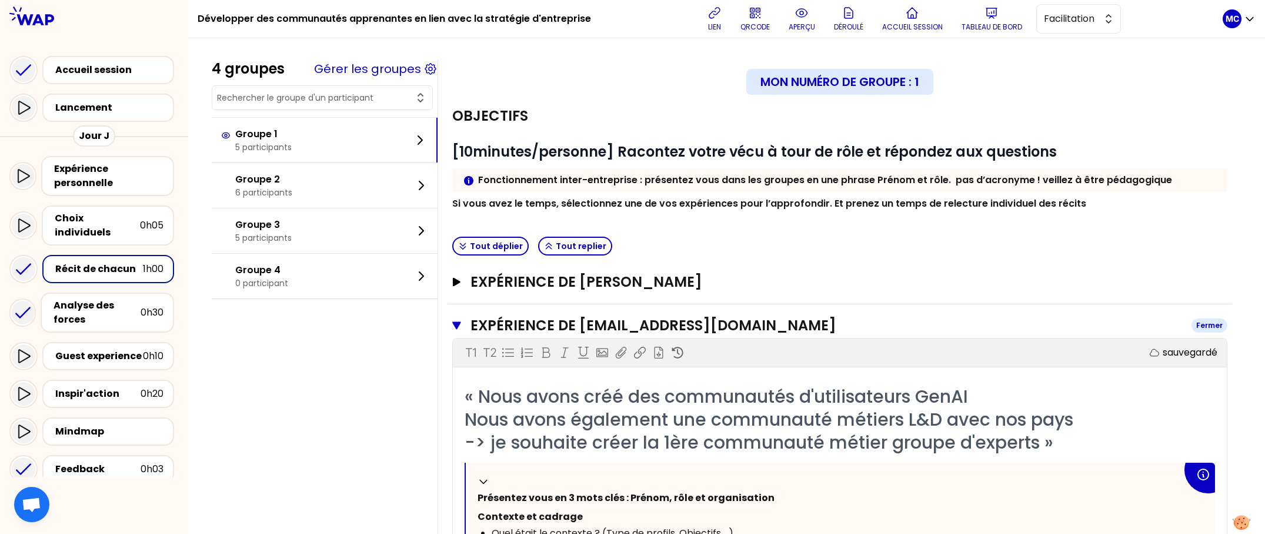
click at [674, 316] on h3 "Expérience de [EMAIL_ADDRESS][DOMAIN_NAME]" at bounding box center [827, 325] width 712 height 19
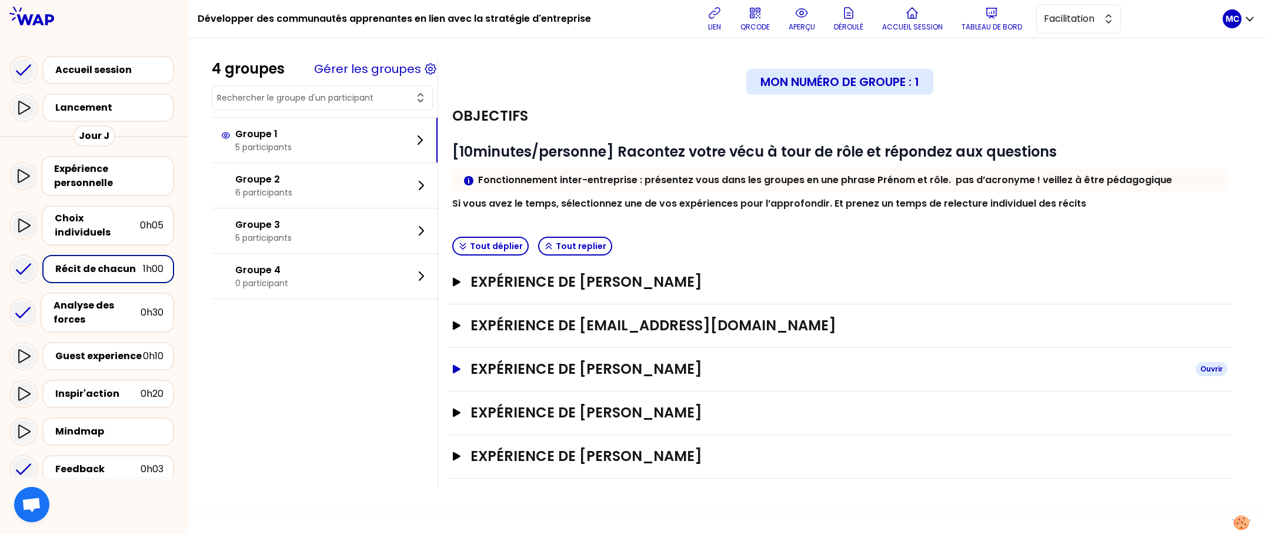
click at [668, 359] on h3 "Expérience de [PERSON_NAME]" at bounding box center [829, 368] width 716 height 19
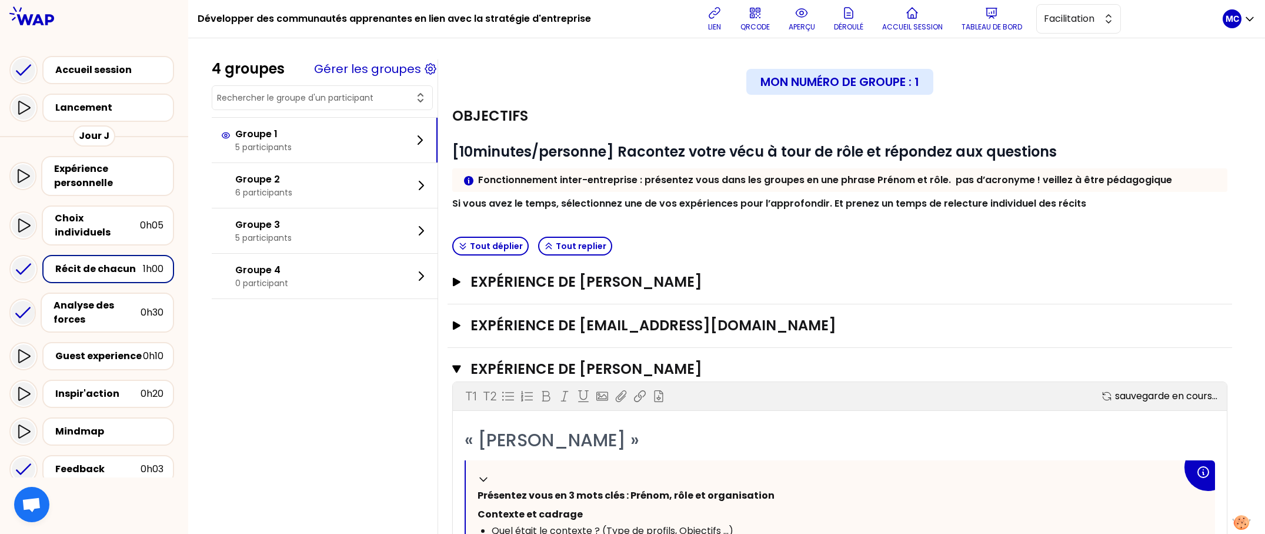
scroll to position [272, 0]
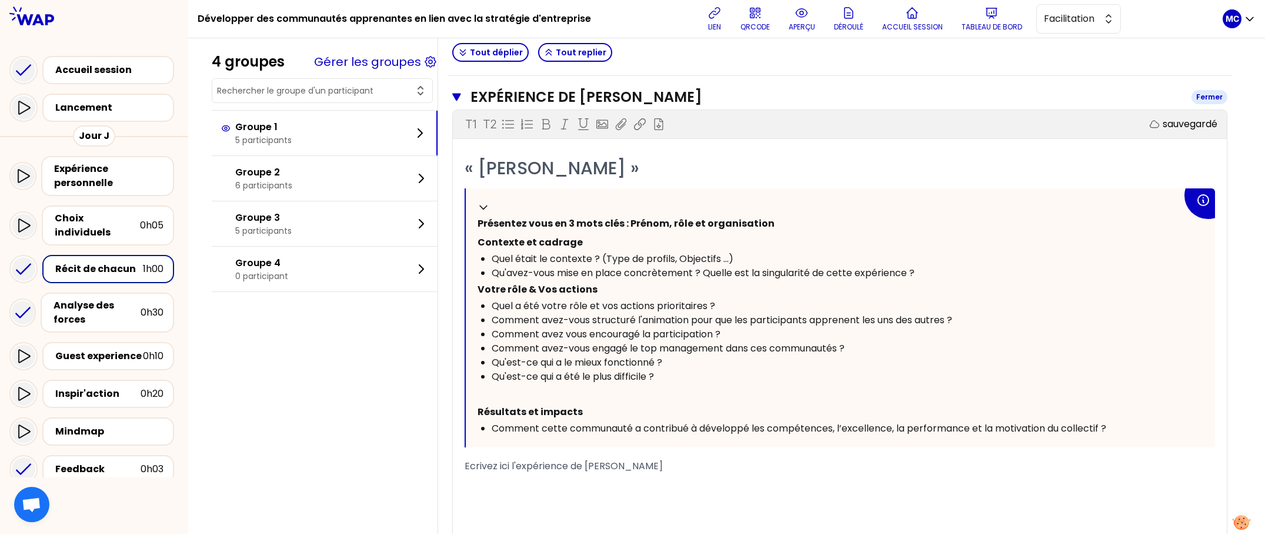
click at [721, 99] on h3 "Expérience de [PERSON_NAME]" at bounding box center [827, 97] width 712 height 19
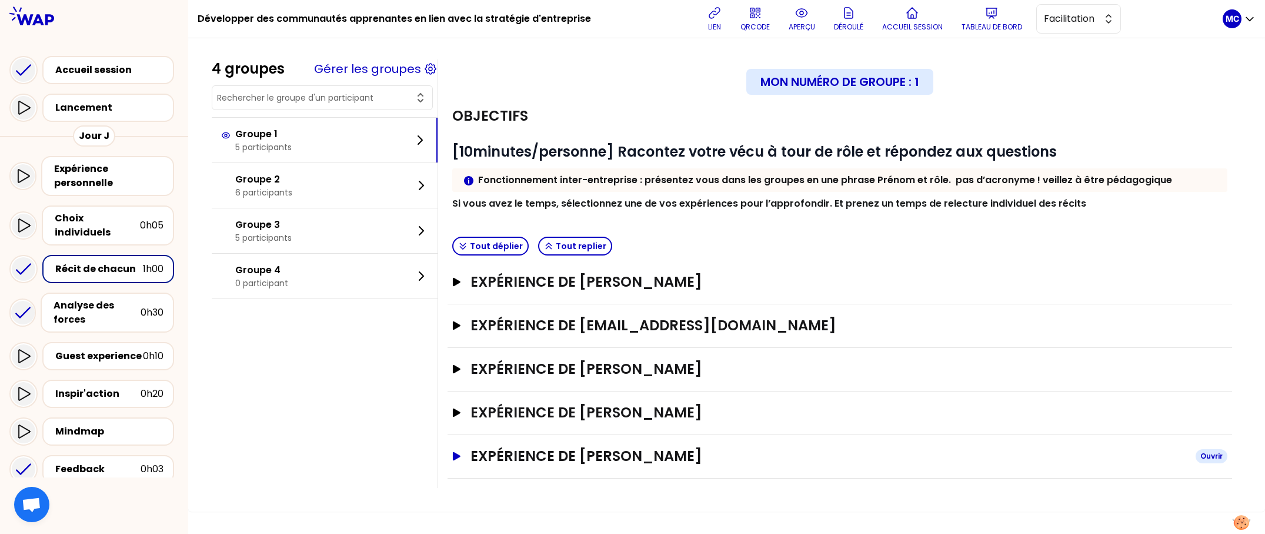
click at [671, 452] on h3 "Expérience de [PERSON_NAME]" at bounding box center [829, 455] width 716 height 19
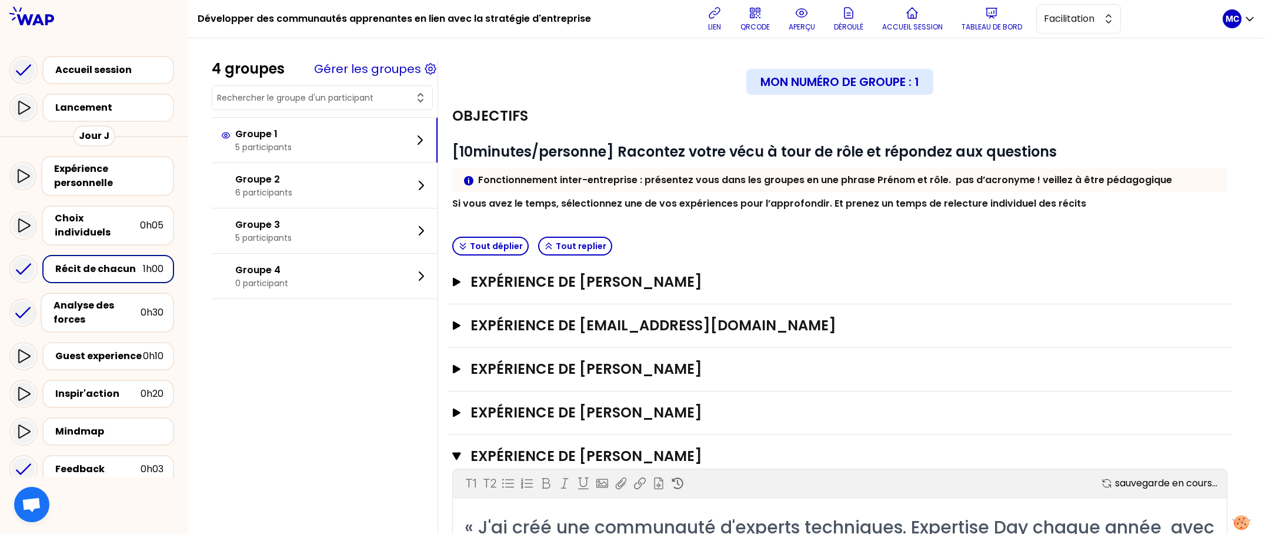
scroll to position [228, 0]
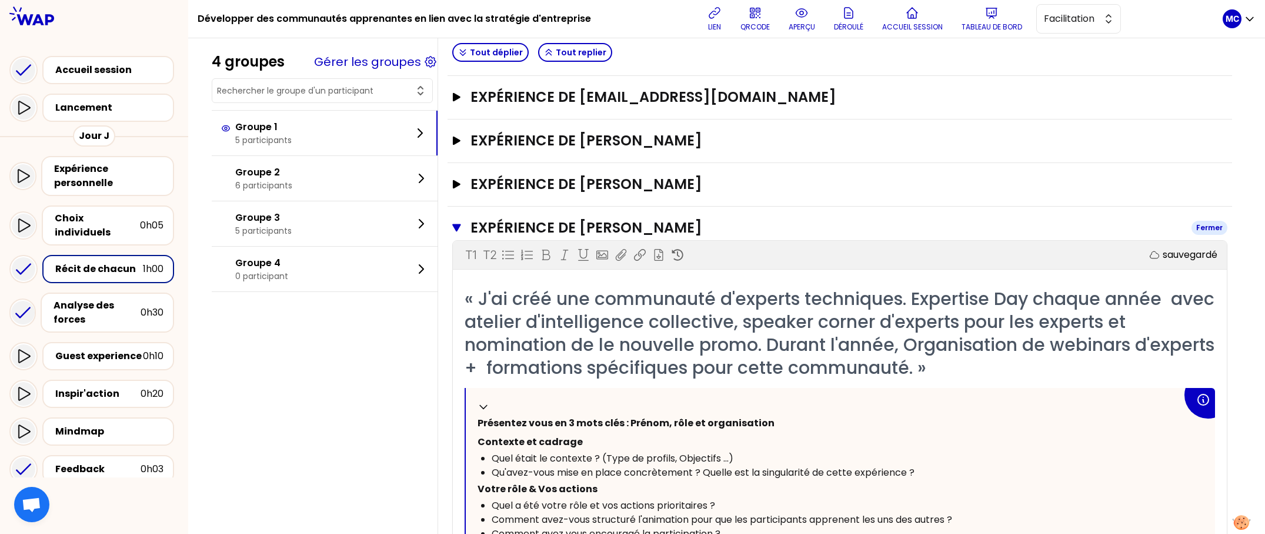
click at [719, 228] on h3 "Expérience de [PERSON_NAME]" at bounding box center [827, 227] width 712 height 19
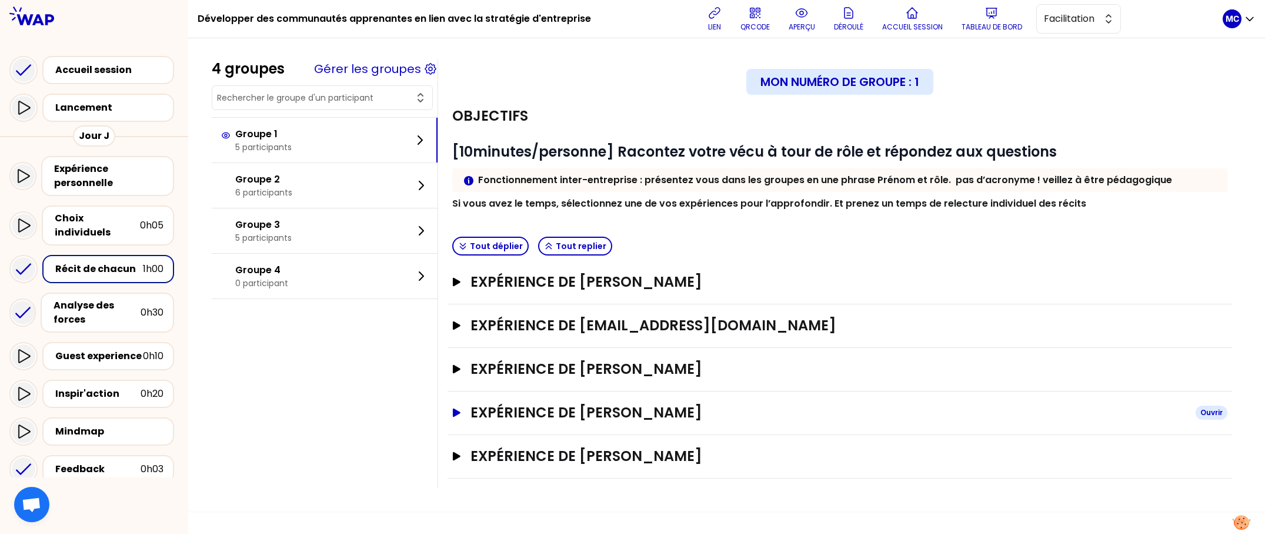
click at [713, 418] on h3 "Expérience de [PERSON_NAME]" at bounding box center [829, 412] width 716 height 19
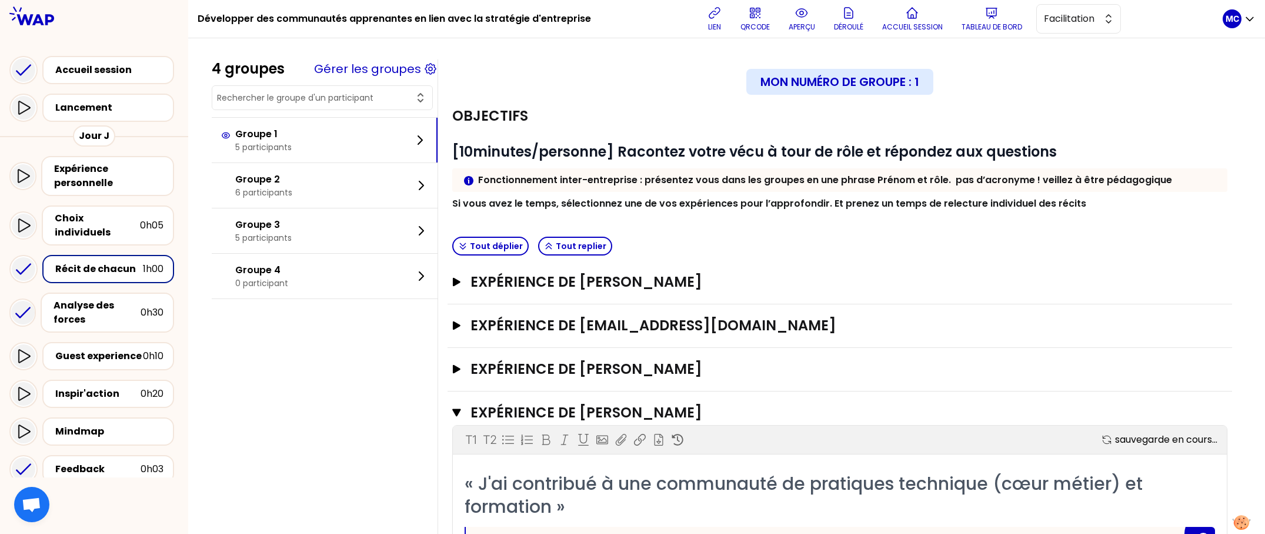
scroll to position [188, 0]
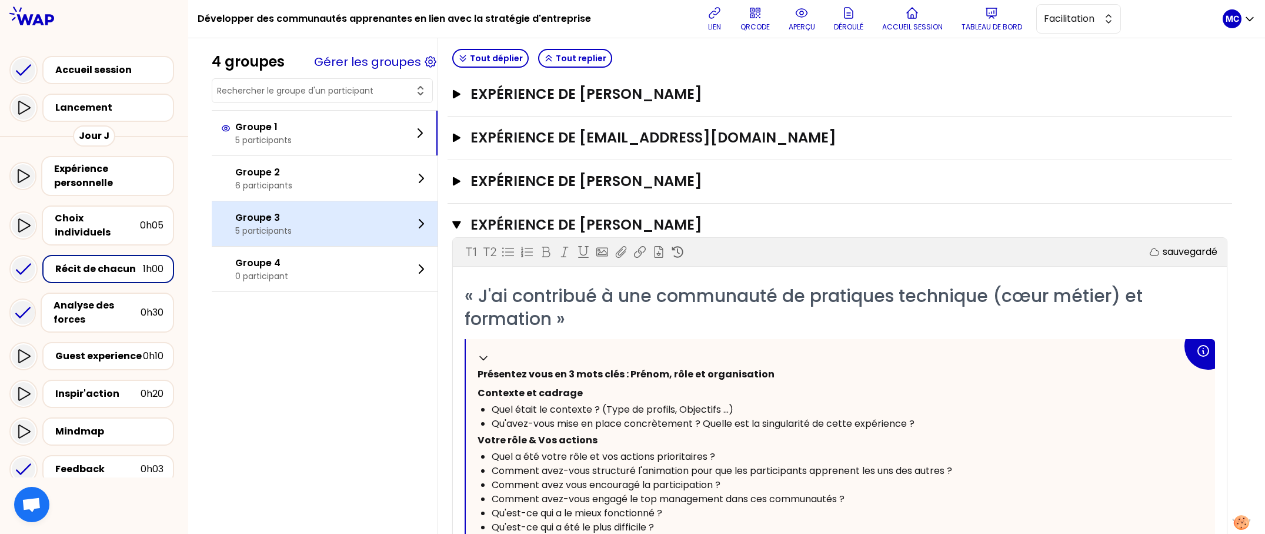
click at [329, 210] on div "Groupe 3 5 participants" at bounding box center [325, 223] width 226 height 45
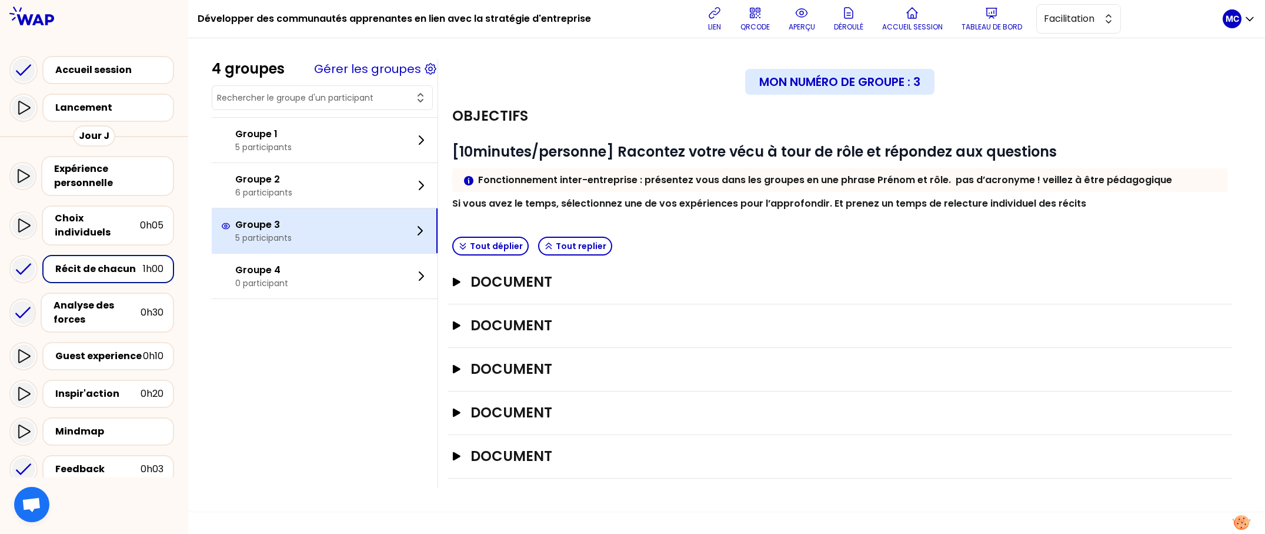
scroll to position [0, 0]
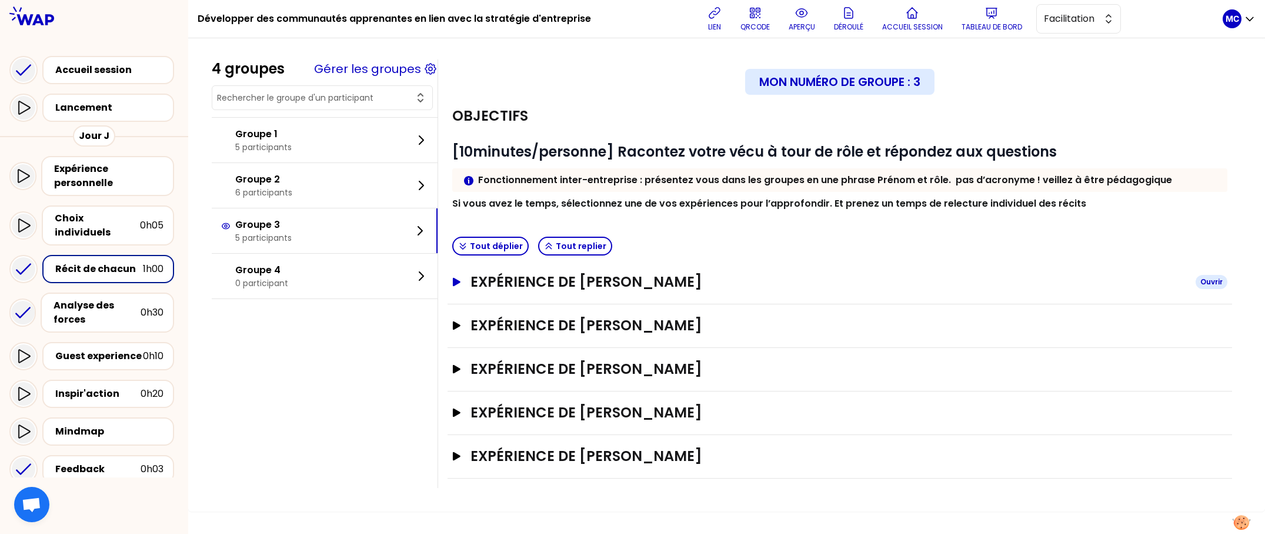
click at [618, 272] on h3 "Expérience de [PERSON_NAME]" at bounding box center [829, 281] width 716 height 19
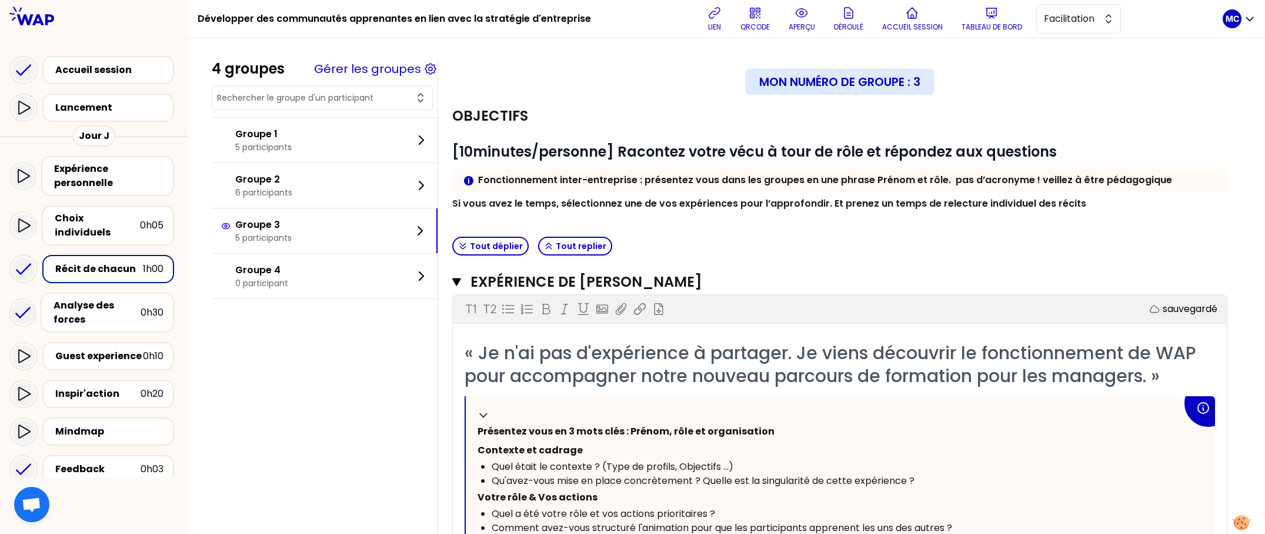
click at [716, 287] on h3 "Expérience de [PERSON_NAME]" at bounding box center [827, 281] width 712 height 19
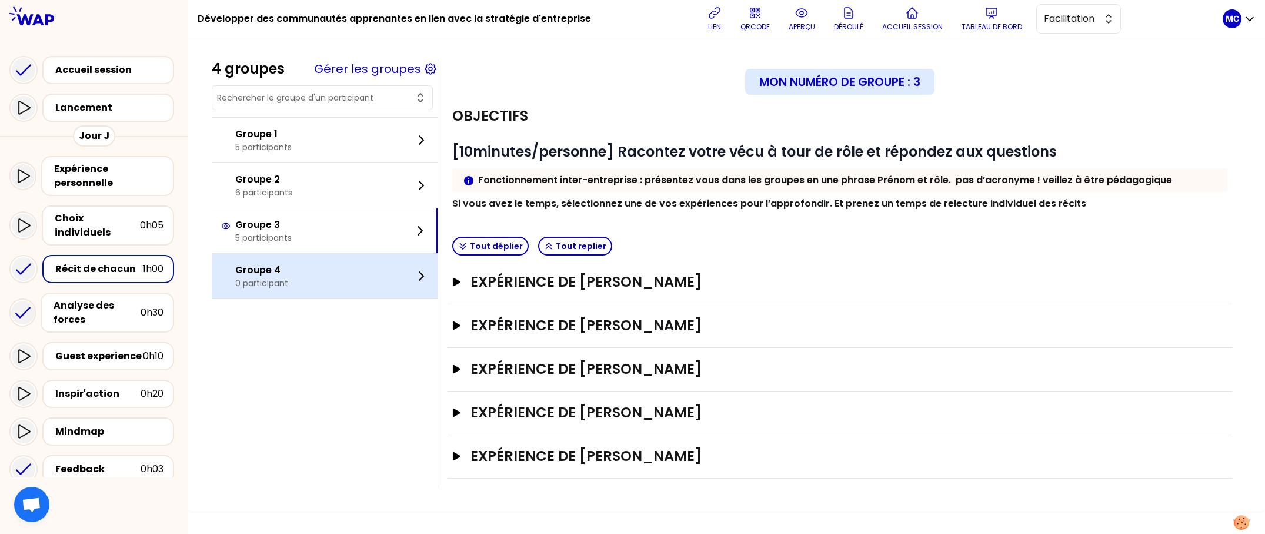
click at [287, 271] on p "Groupe 4" at bounding box center [261, 270] width 53 height 14
